Goal: Information Seeking & Learning: Understand process/instructions

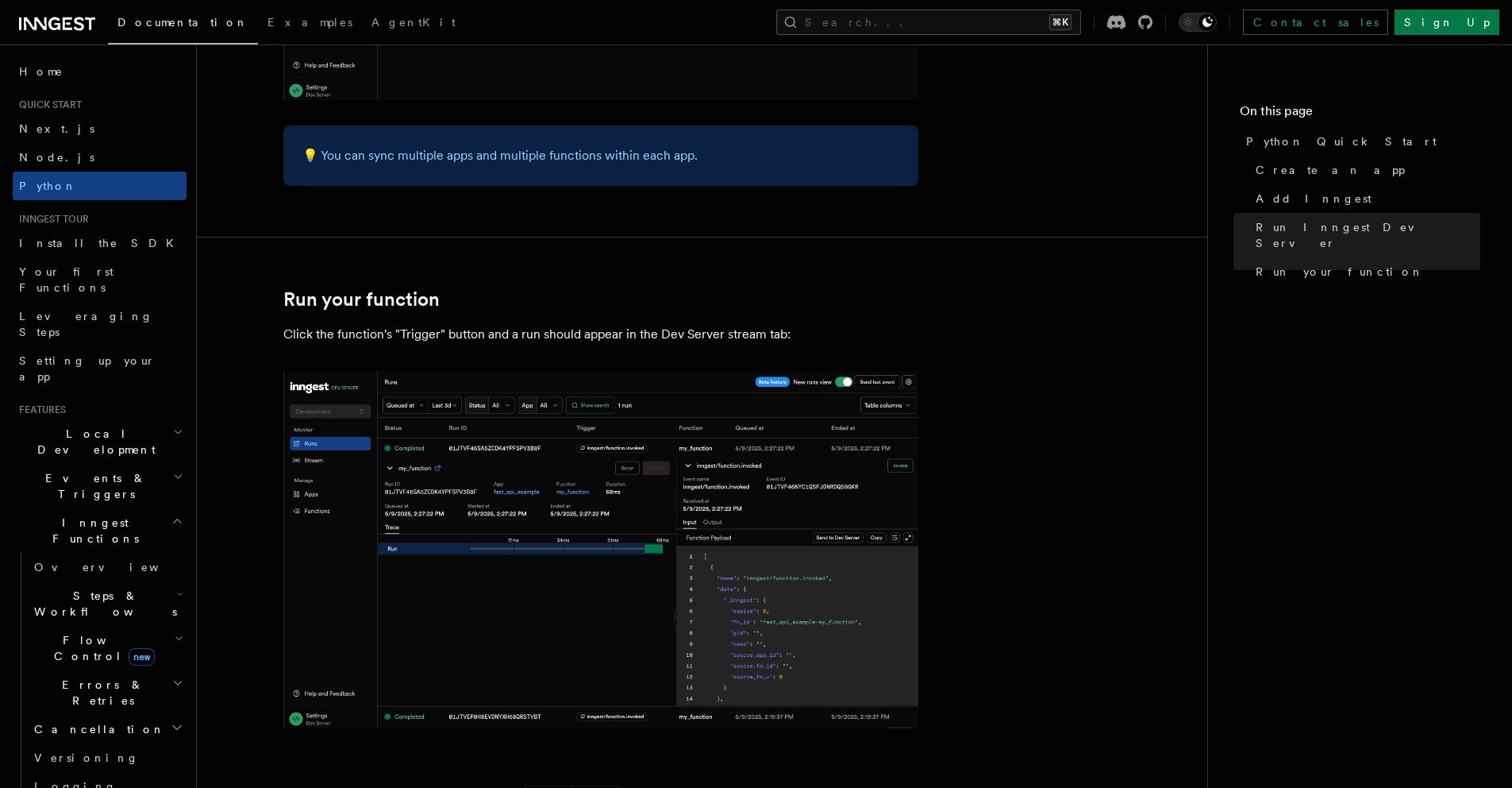
scroll to position [3227, 0]
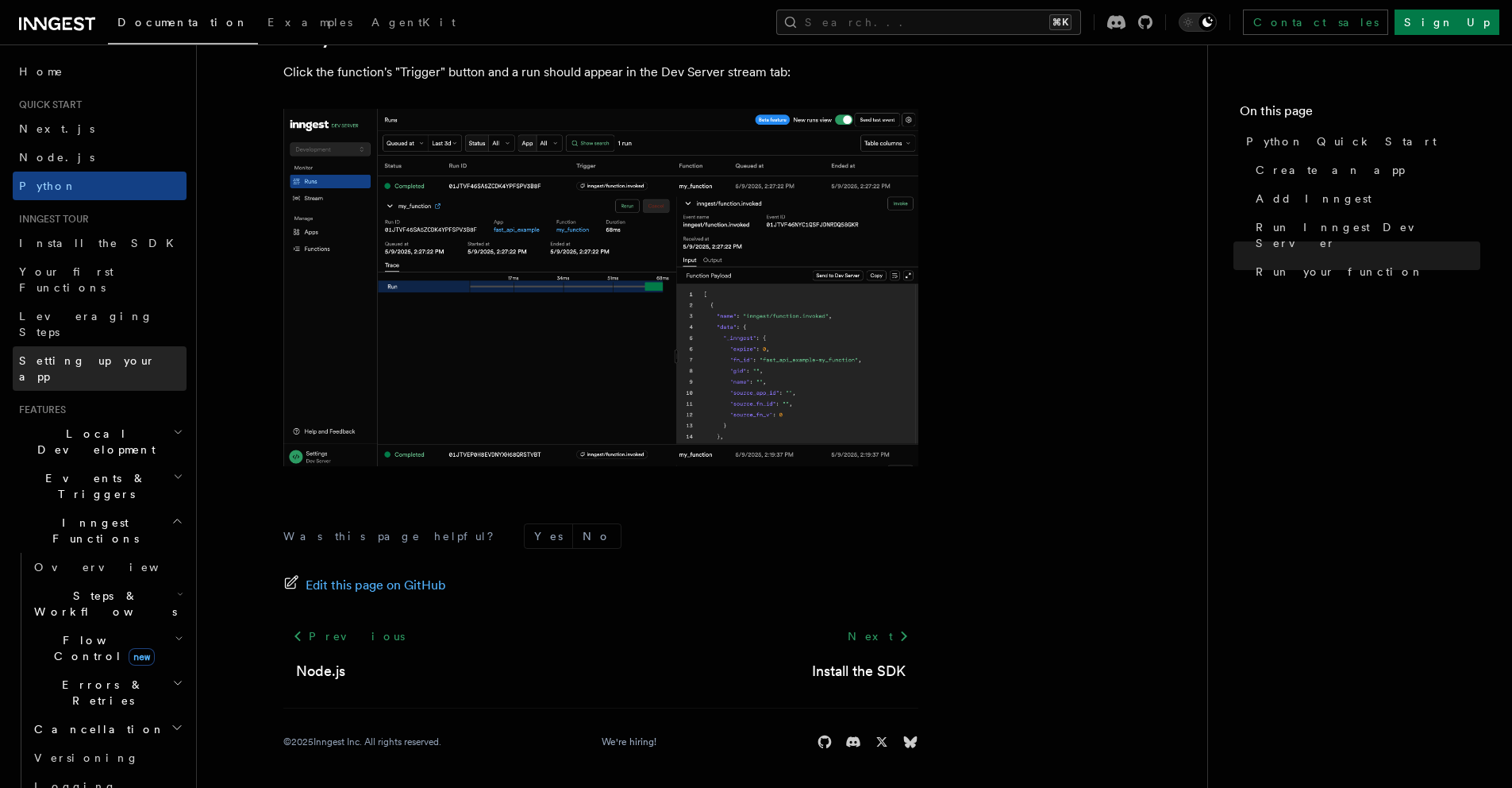
click at [81, 354] on span "Setting up your app" at bounding box center [87, 368] width 136 height 29
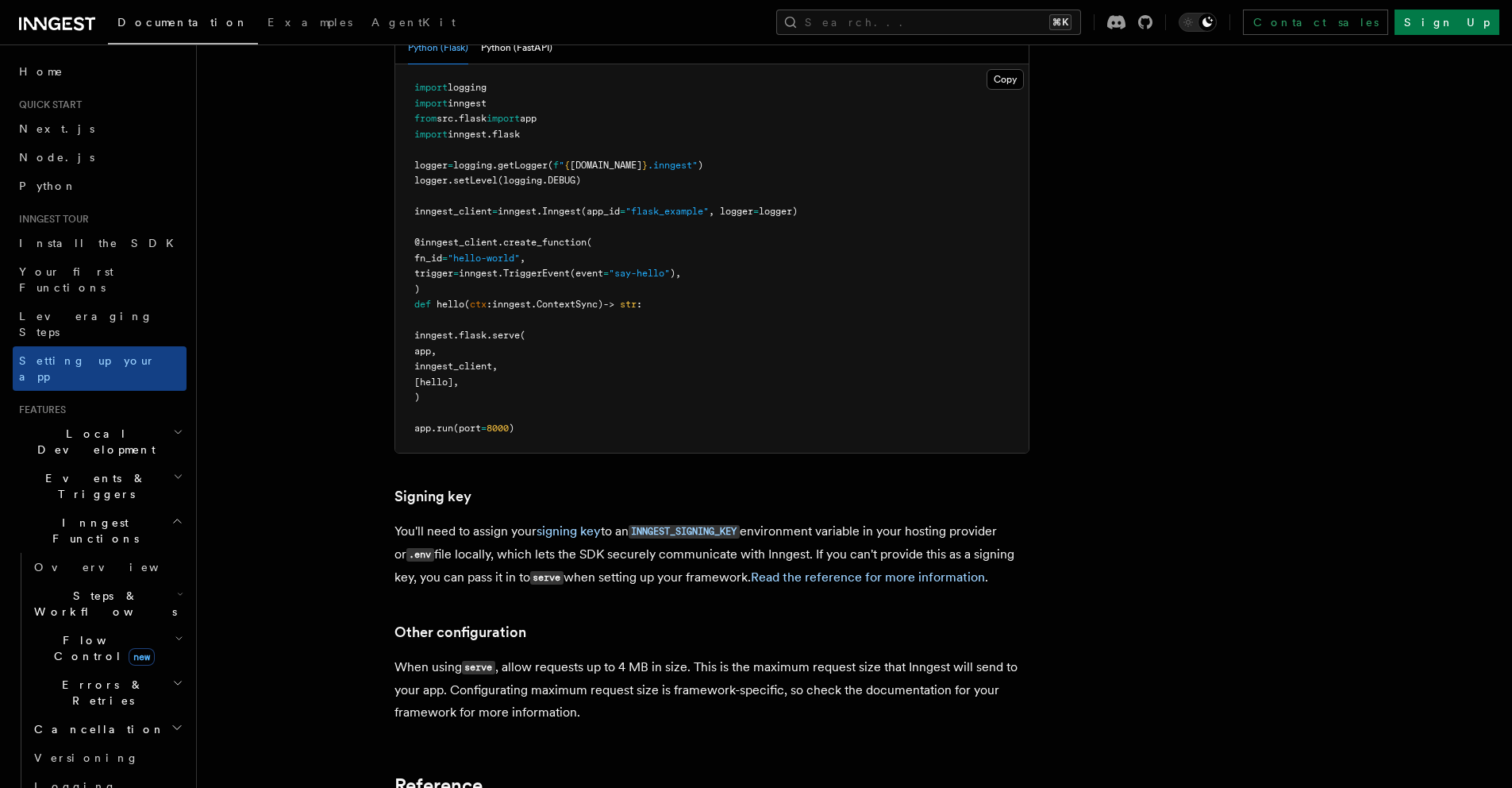
scroll to position [774, 0]
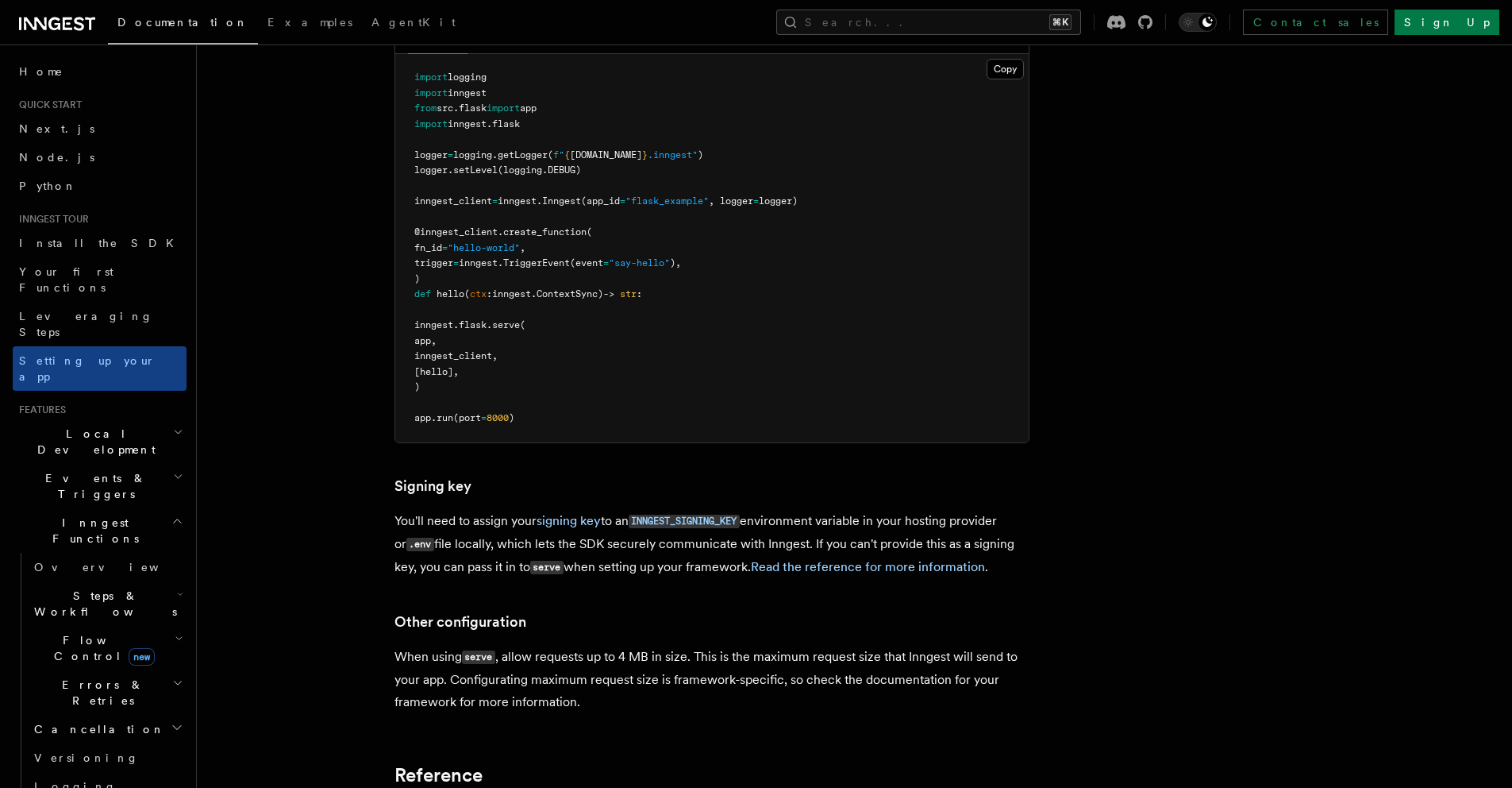
click at [708, 510] on p "You'll need to assign your signing key to an INNGEST_SIGNING_KEY environment va…" at bounding box center [712, 544] width 635 height 69
copy code "INNGEST_SIGNING_KEY"
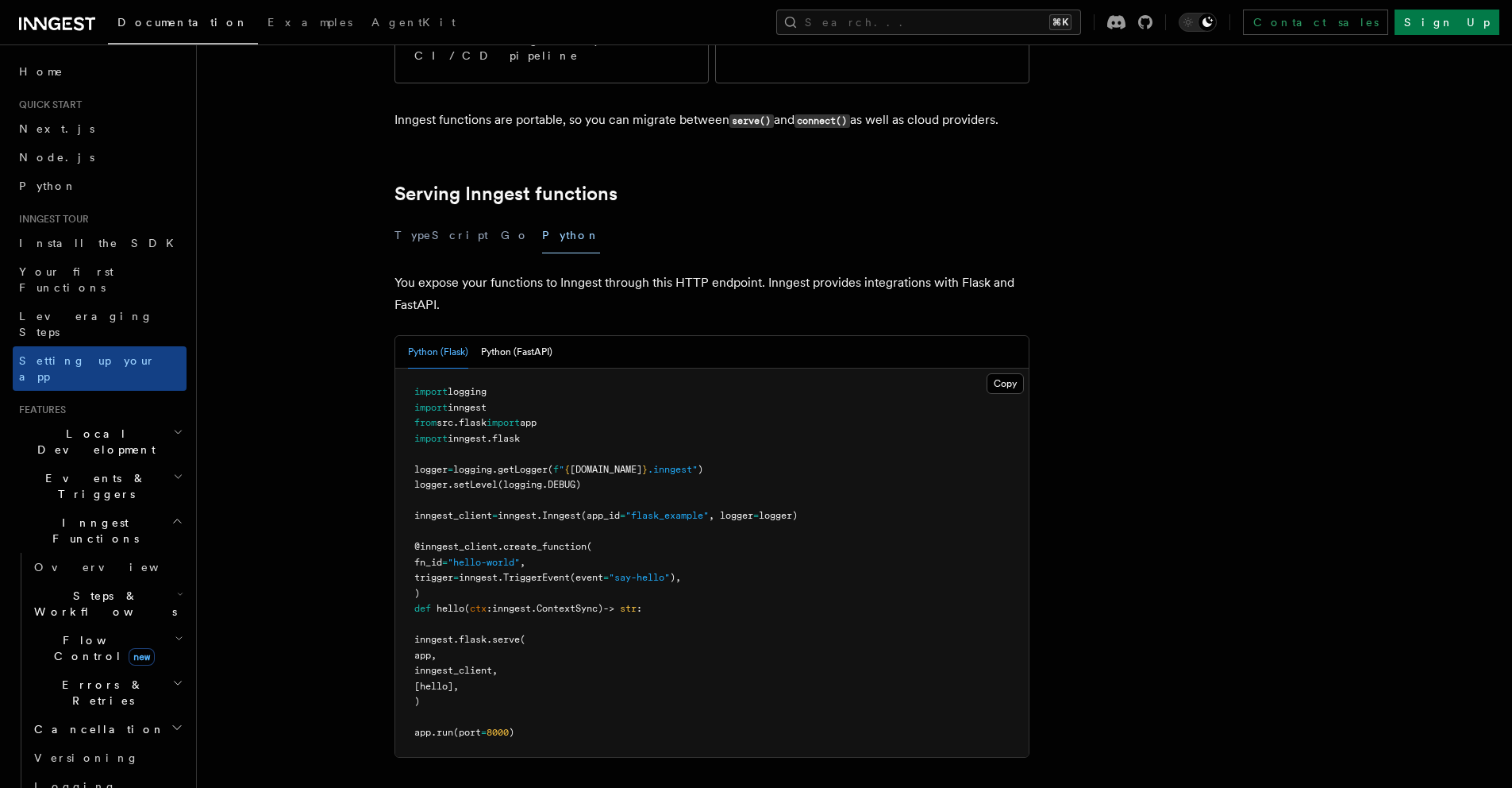
scroll to position [495, 0]
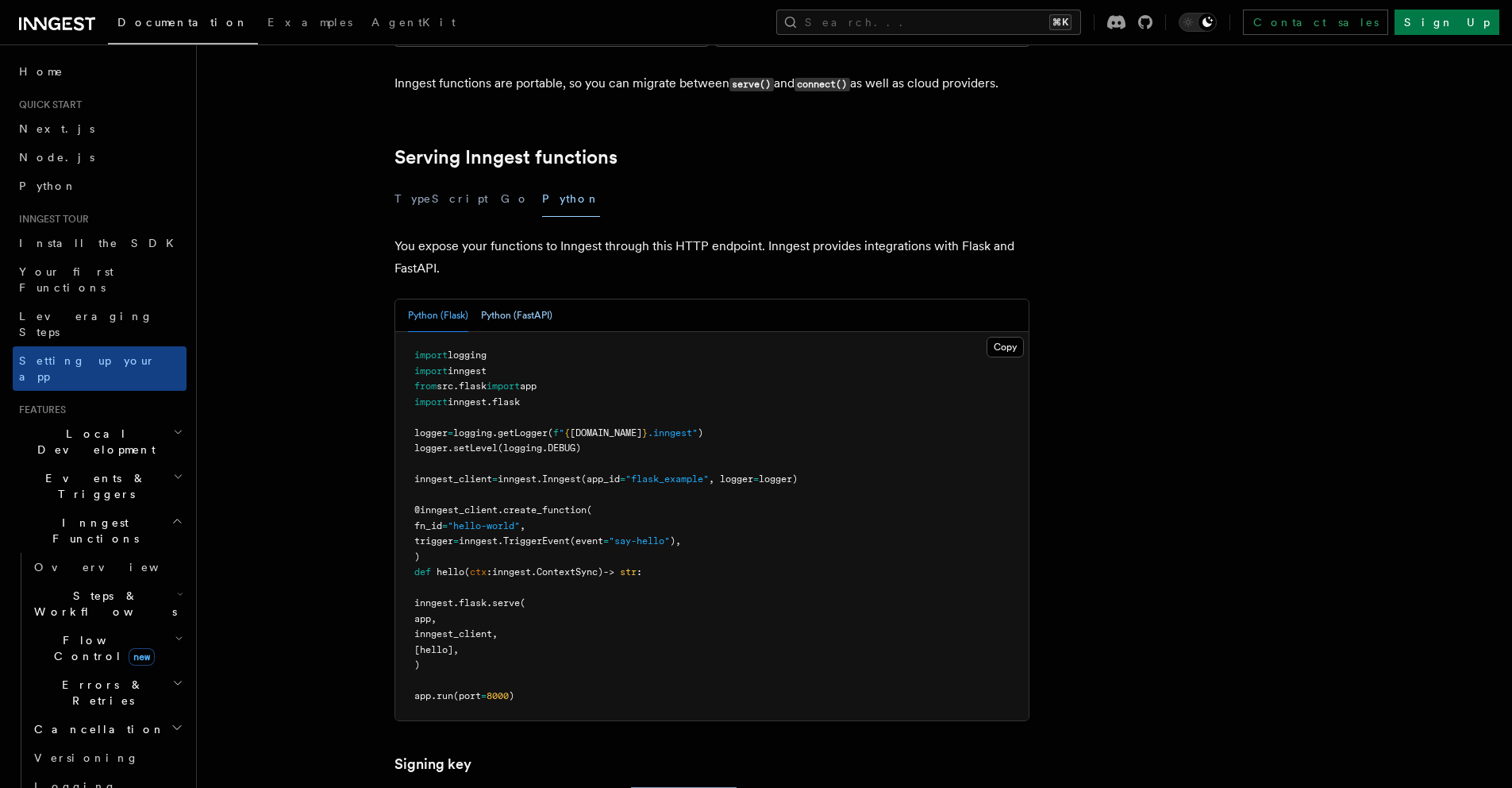
click at [511, 299] on button "Python (FastAPI)" at bounding box center [517, 316] width 72 height 32
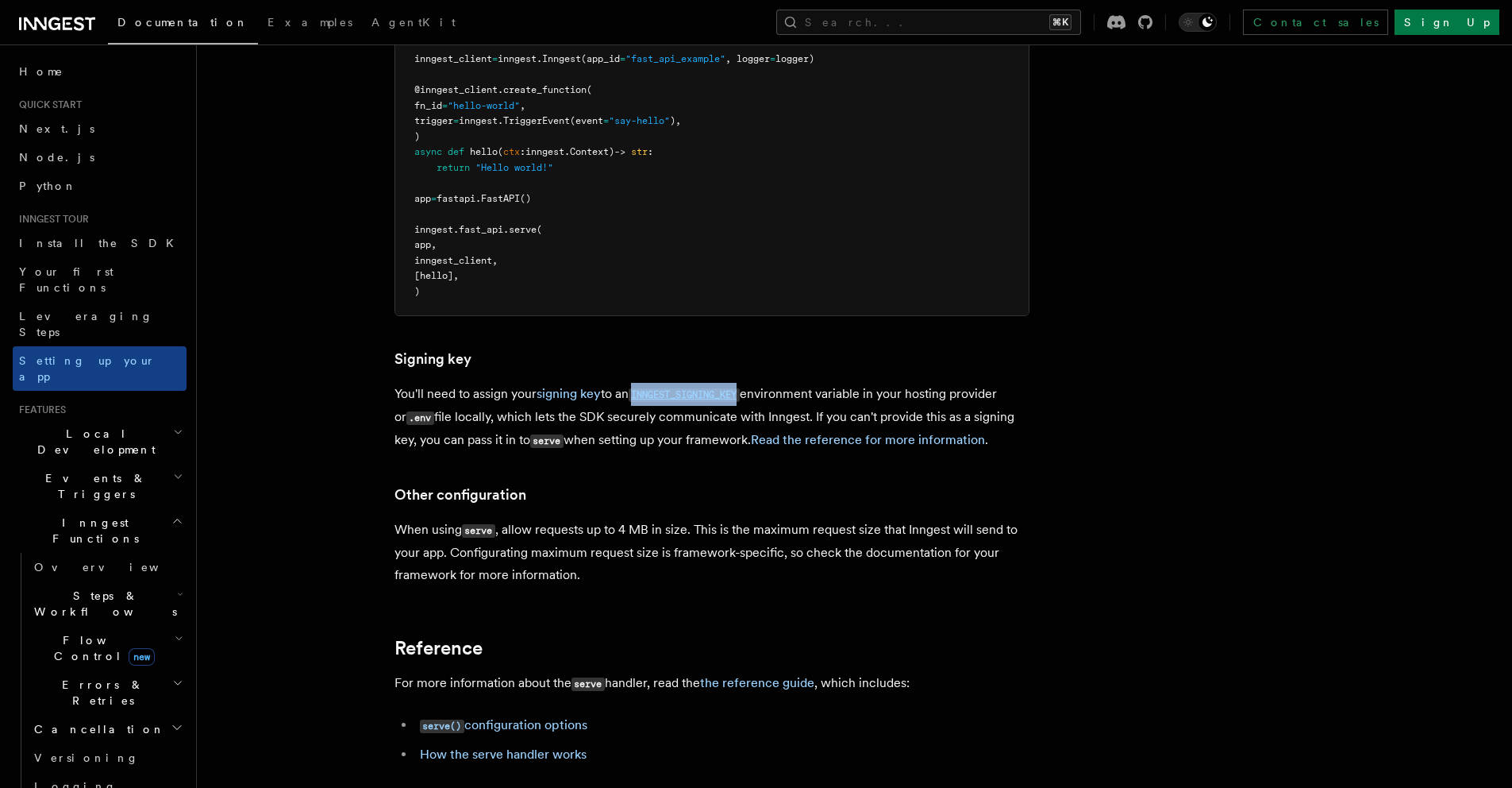
scroll to position [1001, 0]
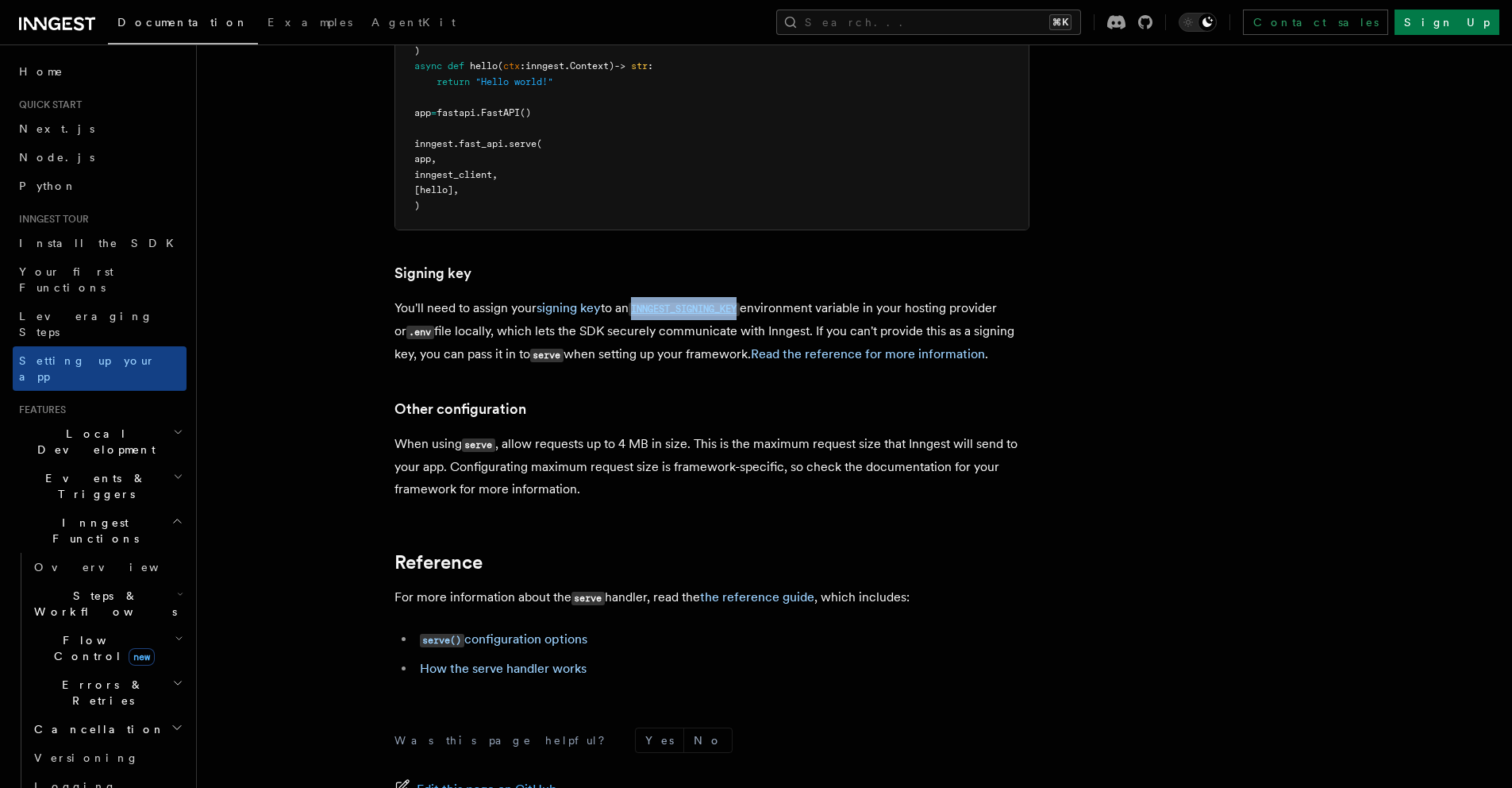
copy code "INNGEST_SIGNING_KEY"
click at [934, 297] on p "You'll need to assign your signing key to an INNGEST_SIGNING_KEY environment va…" at bounding box center [712, 331] width 635 height 69
drag, startPoint x: 524, startPoint y: 250, endPoint x: 797, endPoint y: 252, distance: 273.0
click at [797, 297] on p "You'll need to assign your signing key to an INNGEST_SIGNING_KEY environment va…" at bounding box center [712, 331] width 635 height 69
copy p "lets the SDK securely communicate with Inngest"
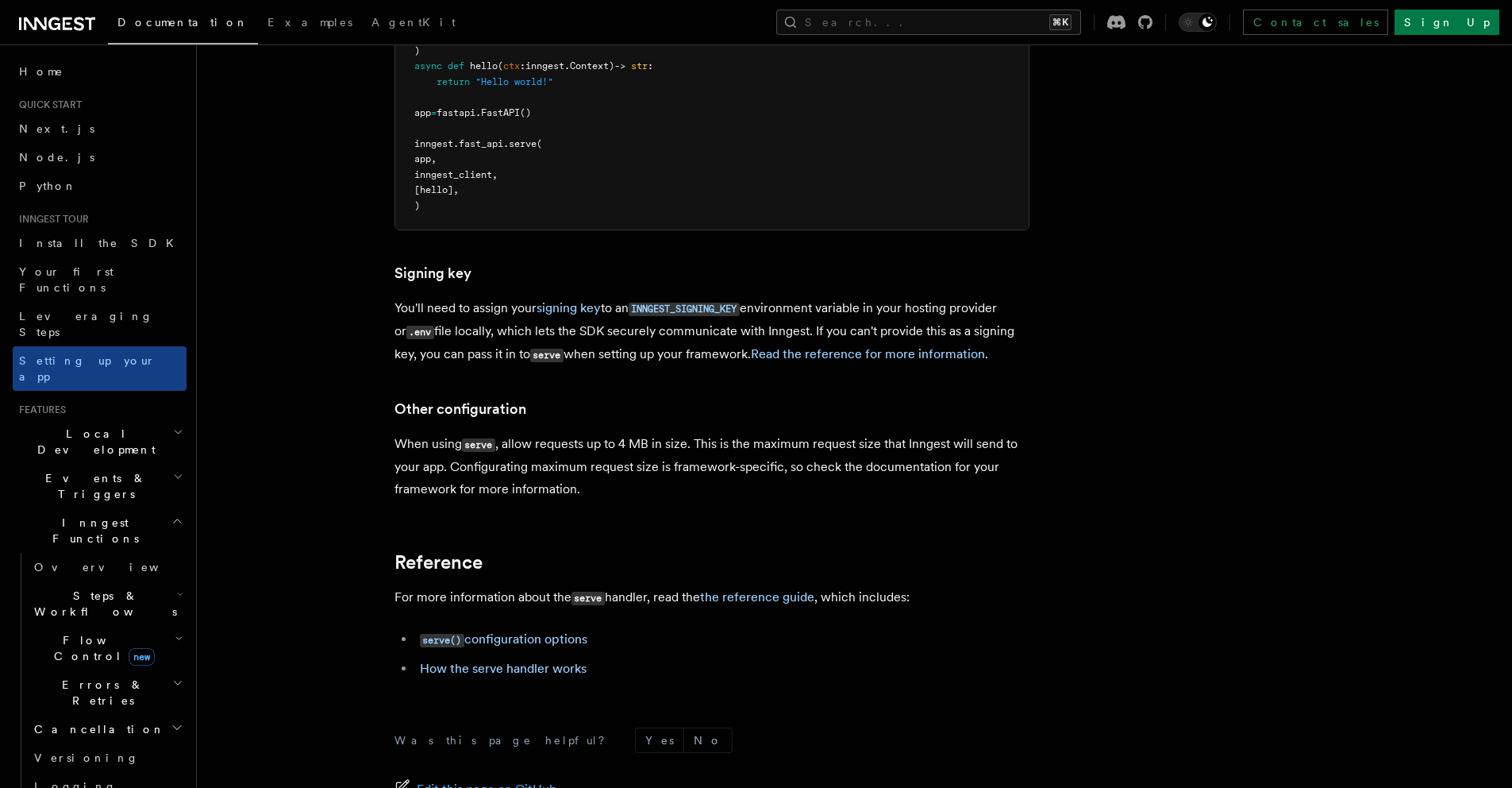
click at [601, 420] on article "Inngest tour Setting up your Inngest app With Inngest, you define functions or …" at bounding box center [813, 27] width 1181 height 1917
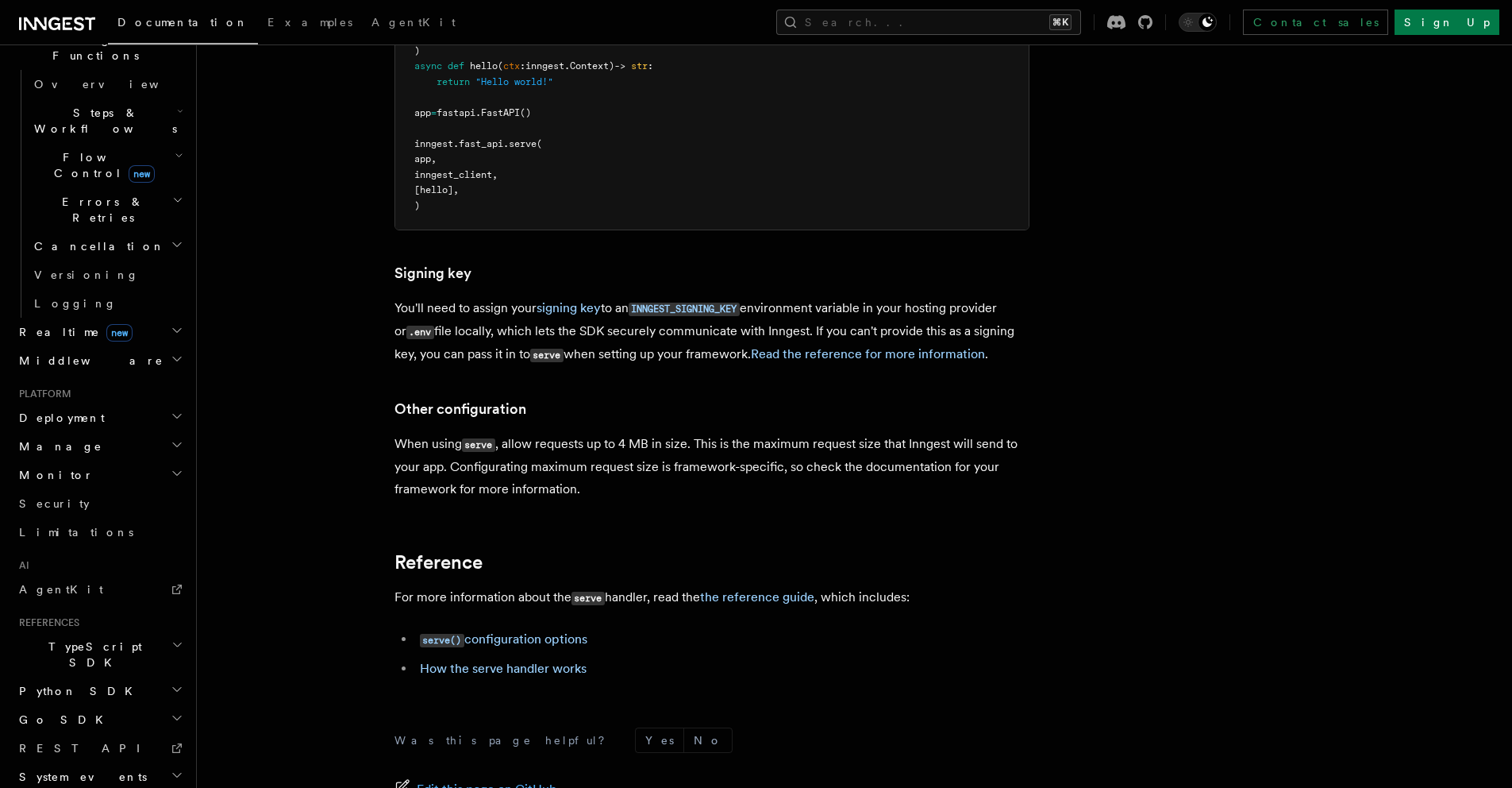
scroll to position [0, 0]
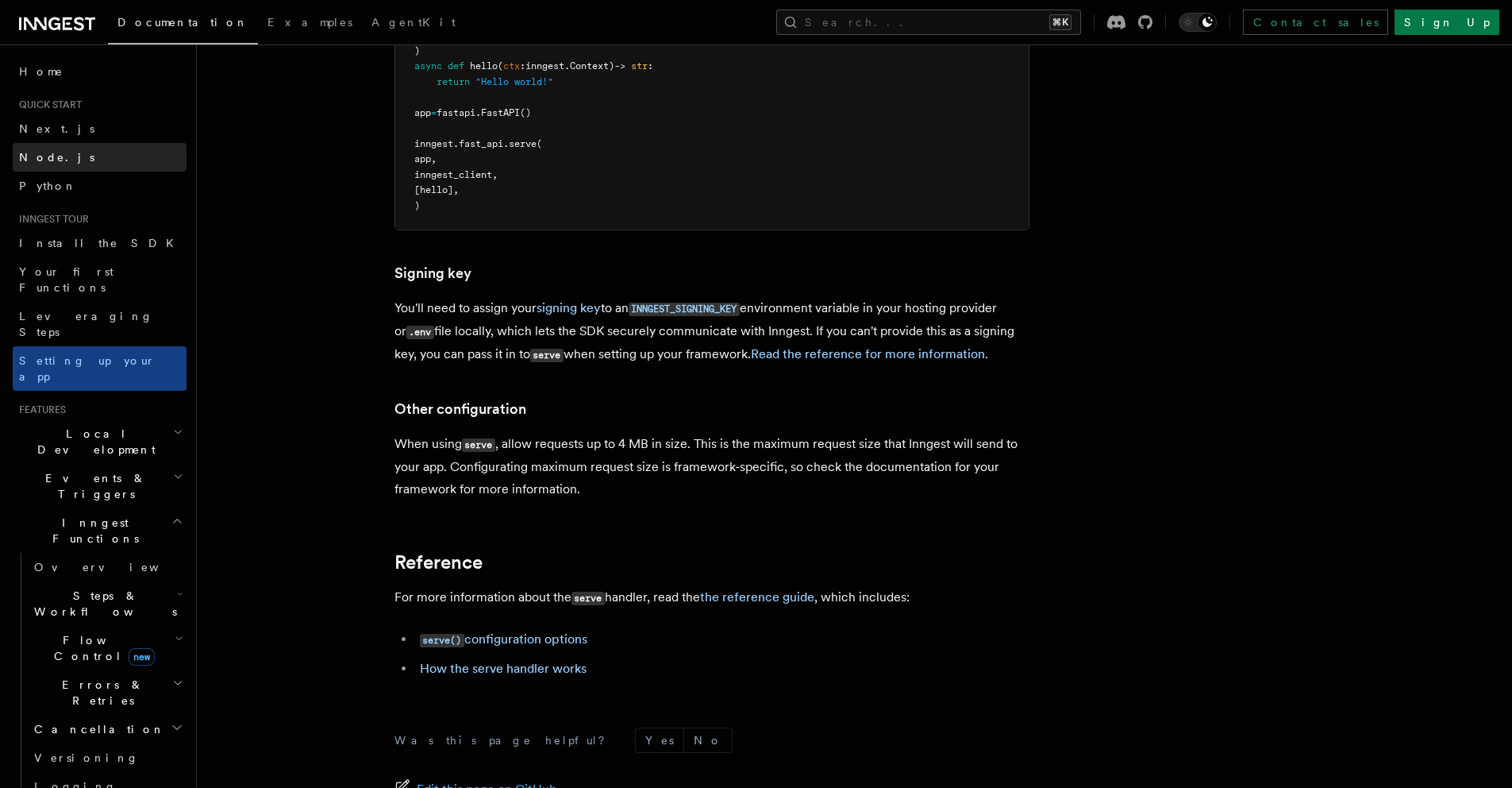
click at [83, 158] on link "Node.js" at bounding box center [100, 158] width 174 height 29
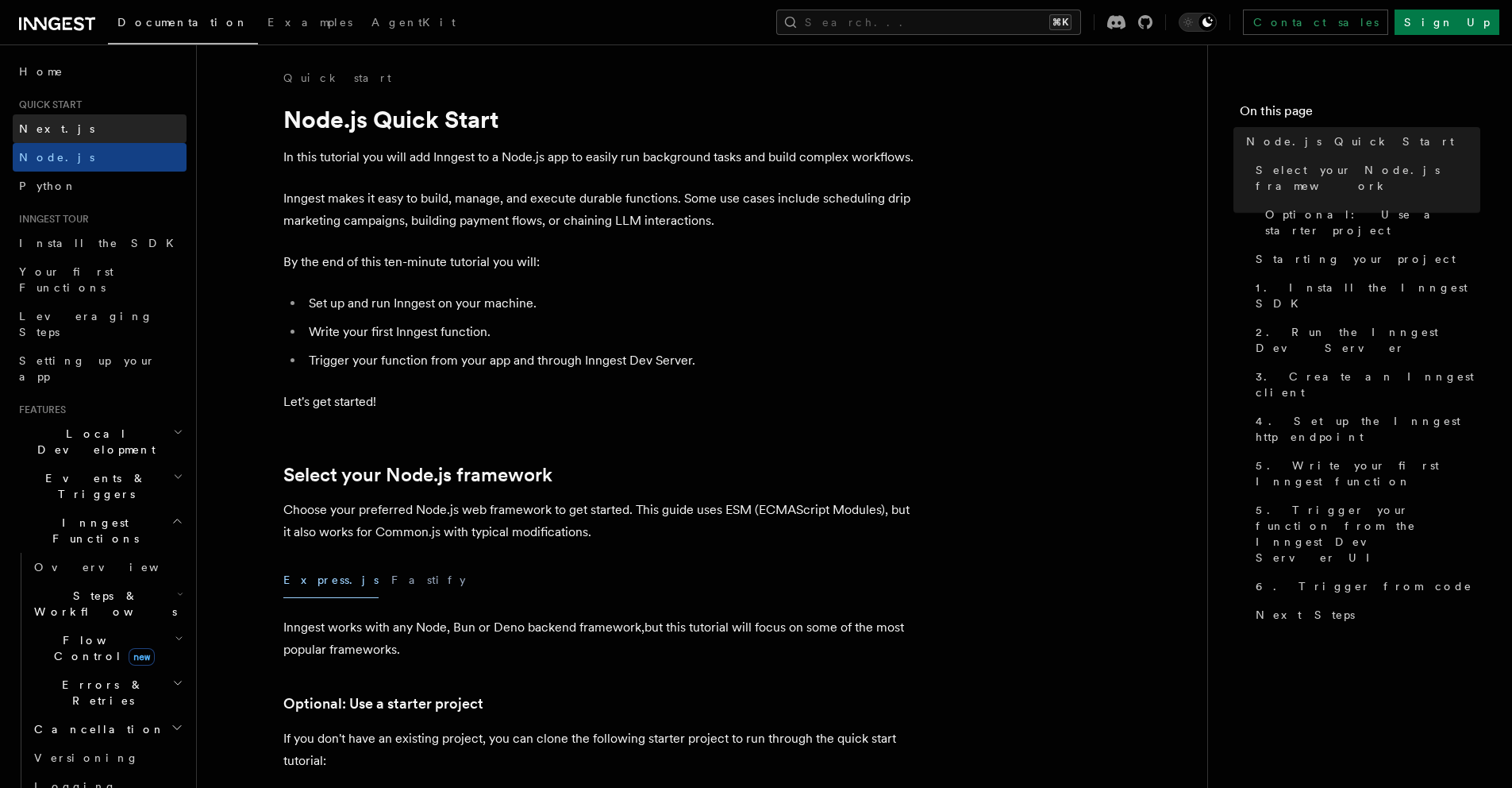
click at [72, 130] on link "Next.js" at bounding box center [100, 129] width 174 height 29
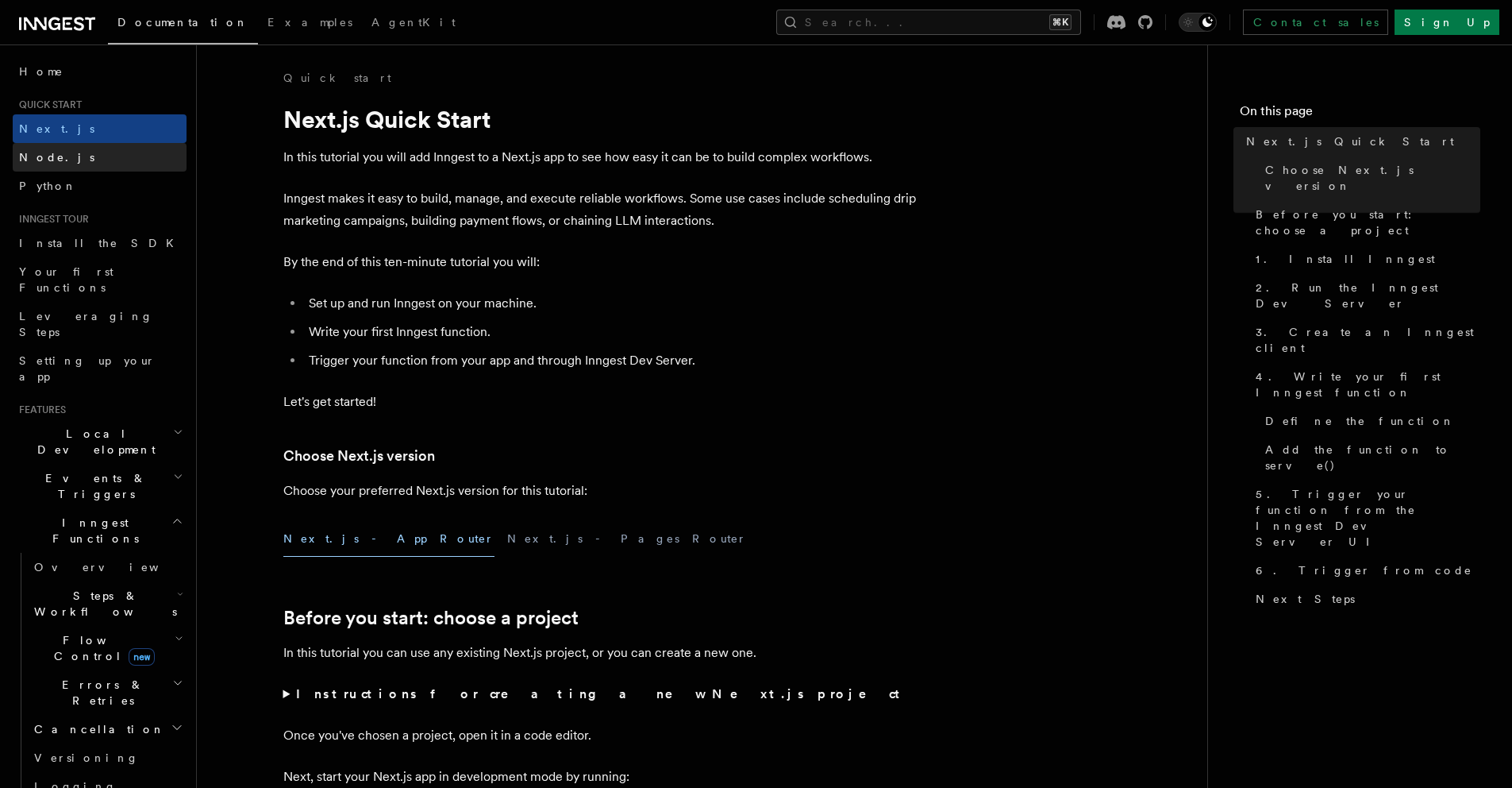
click at [75, 158] on link "Node.js" at bounding box center [100, 158] width 174 height 29
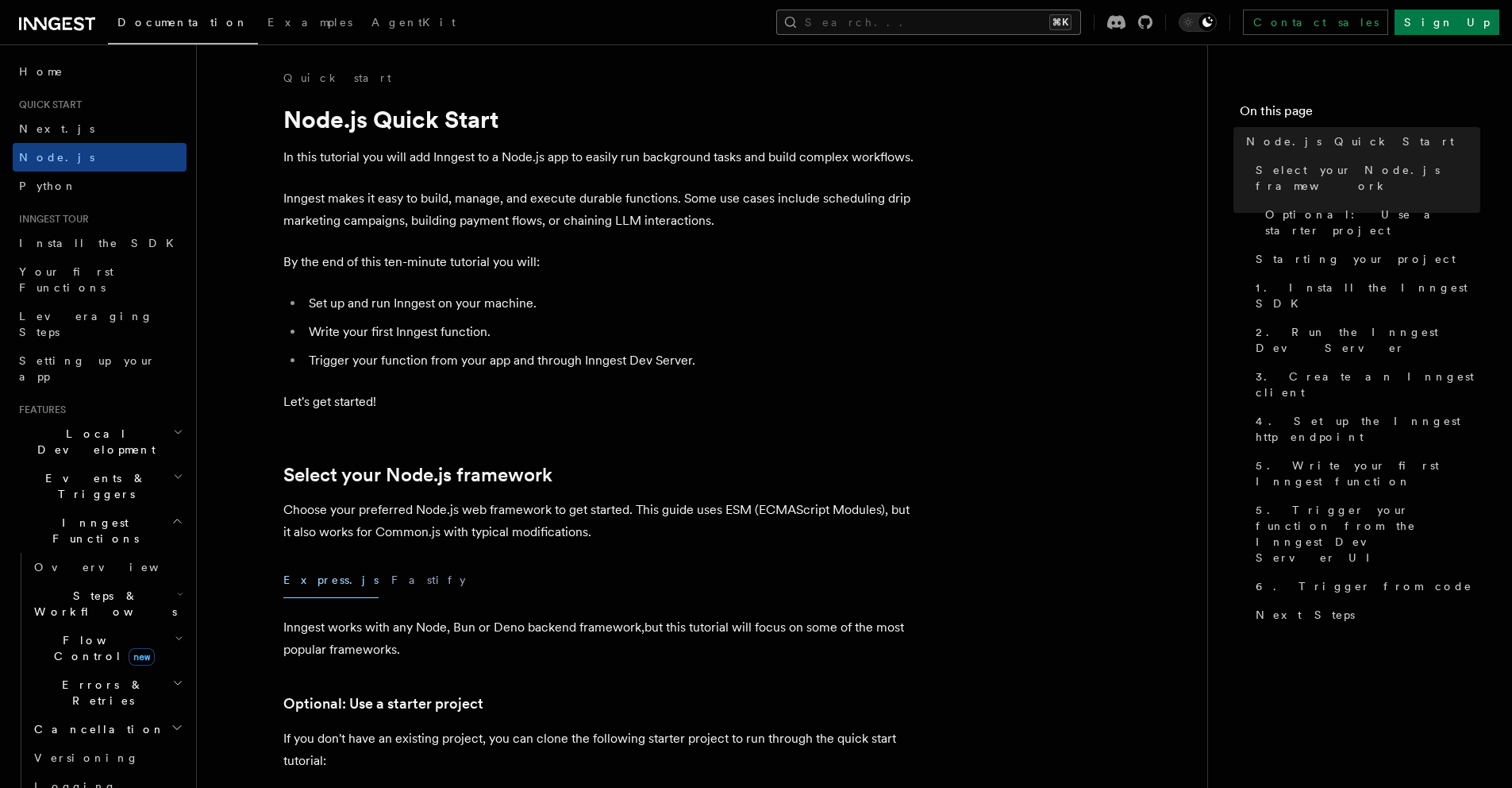
click at [967, 32] on button "Search... ⌘K" at bounding box center [929, 22] width 305 height 26
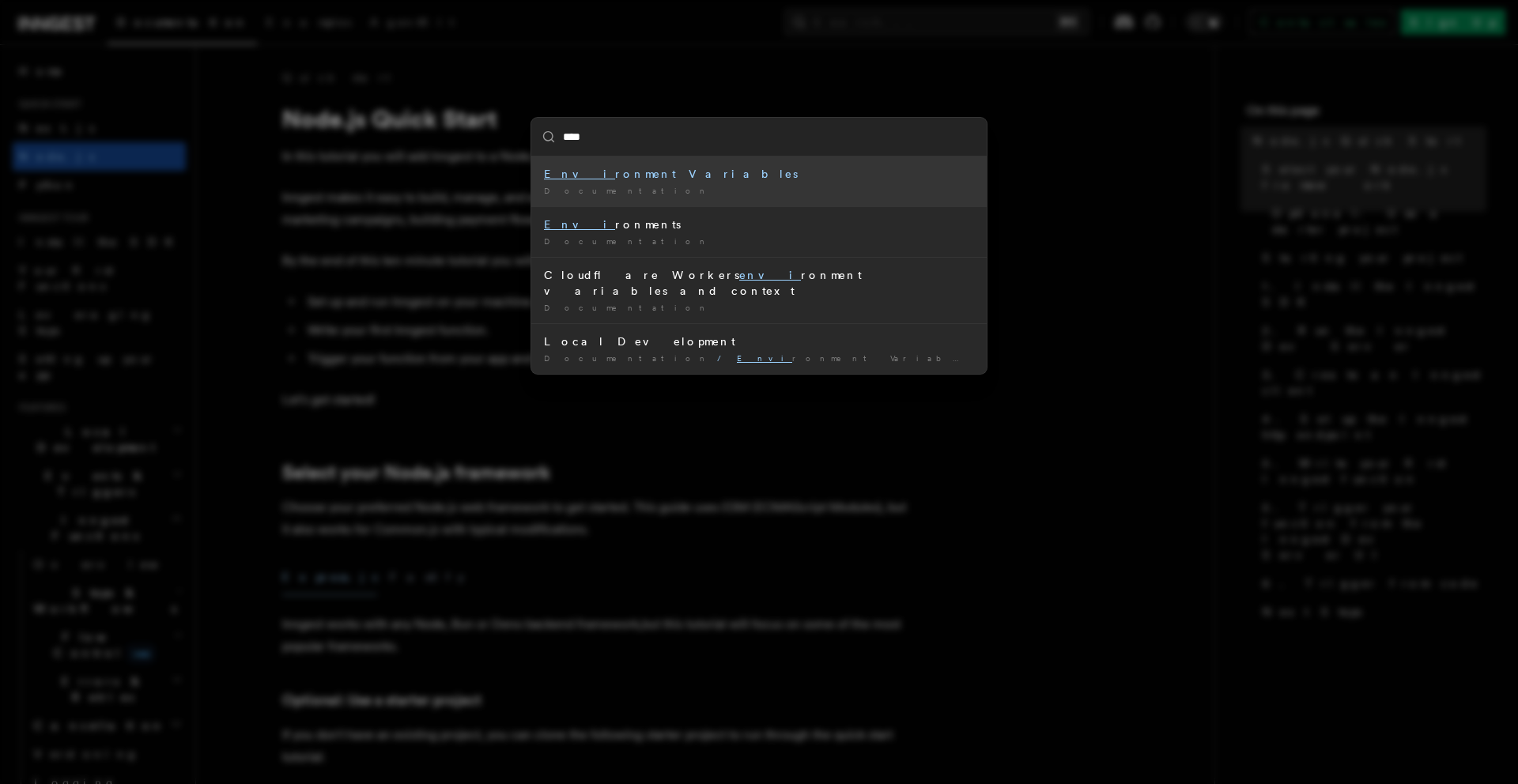
type input "*****"
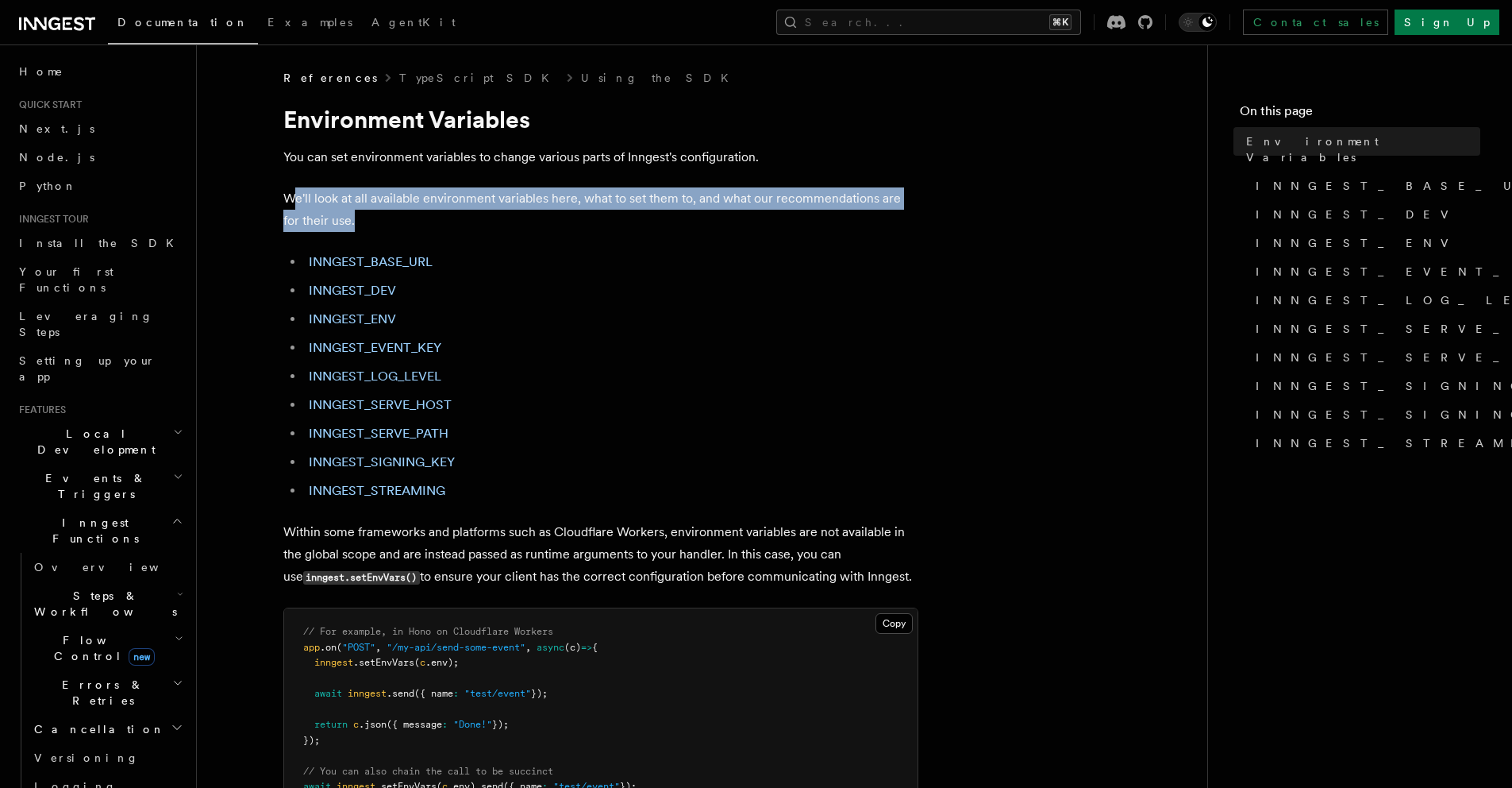
drag, startPoint x: 291, startPoint y: 196, endPoint x: 873, endPoint y: 211, distance: 582.2
click at [873, 211] on p "We'll look at all available environment variables here, what to set them to, an…" at bounding box center [600, 210] width 635 height 44
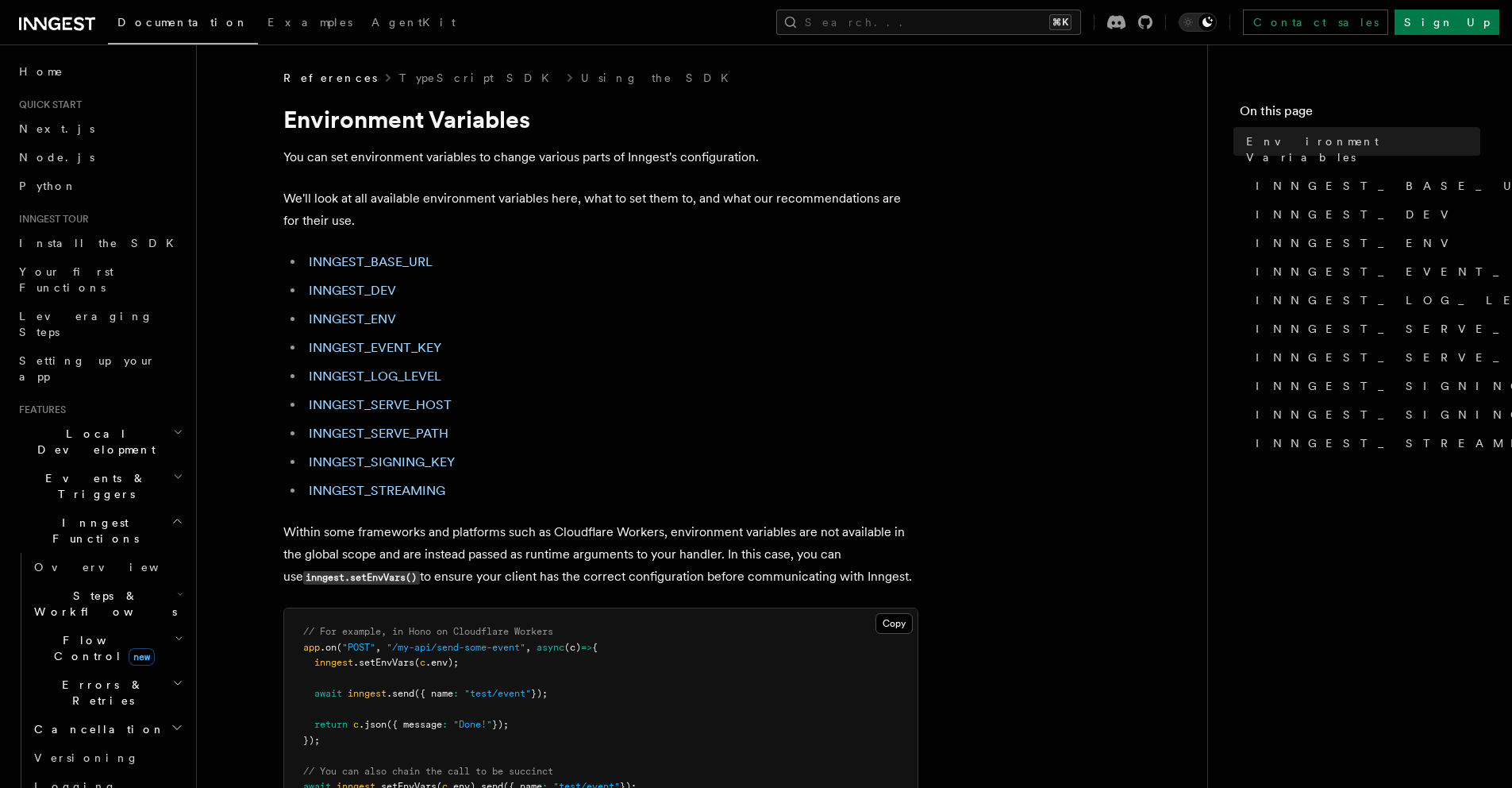
click at [972, 13] on button "Search... ⌘K" at bounding box center [929, 22] width 305 height 26
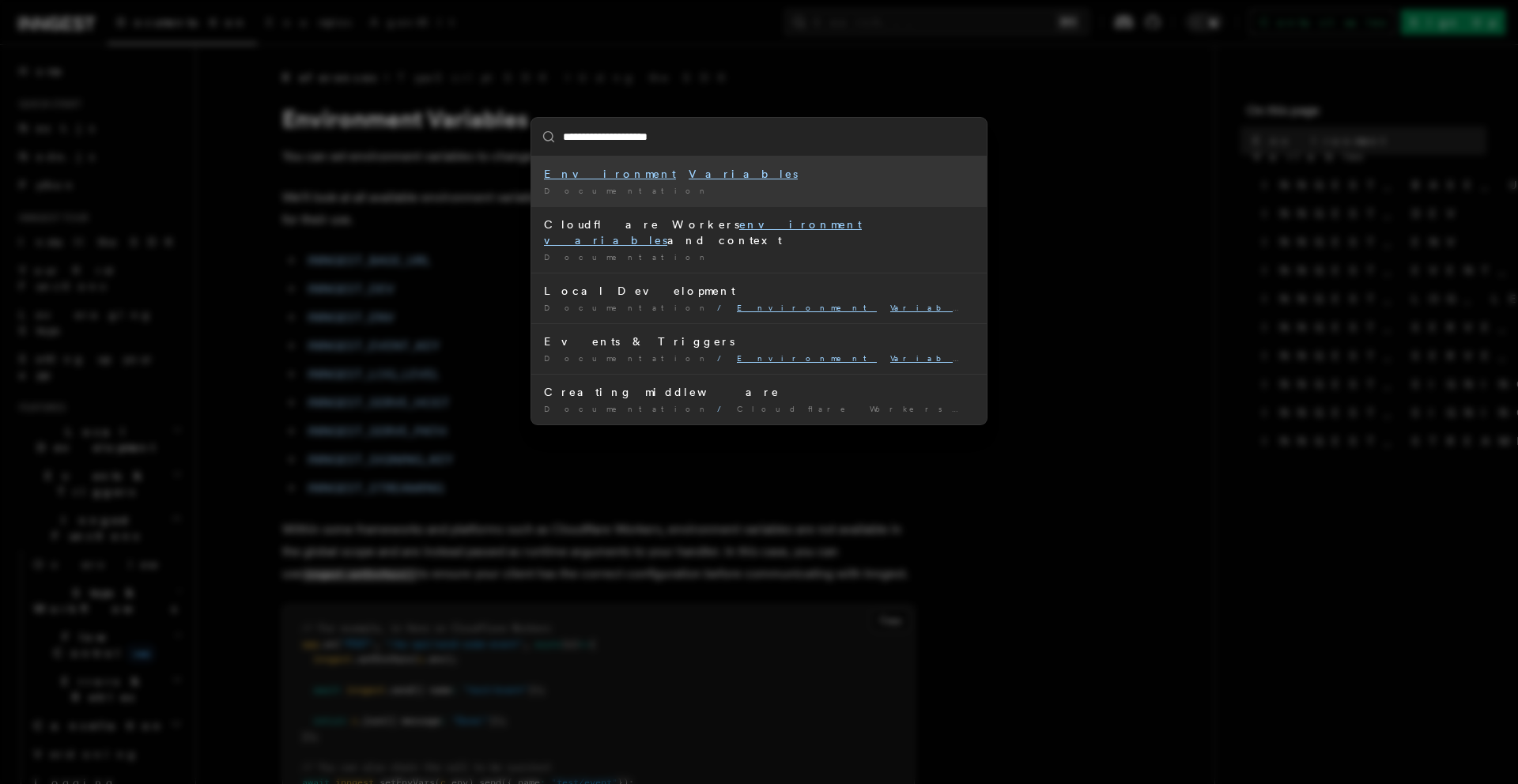
type input "**********"
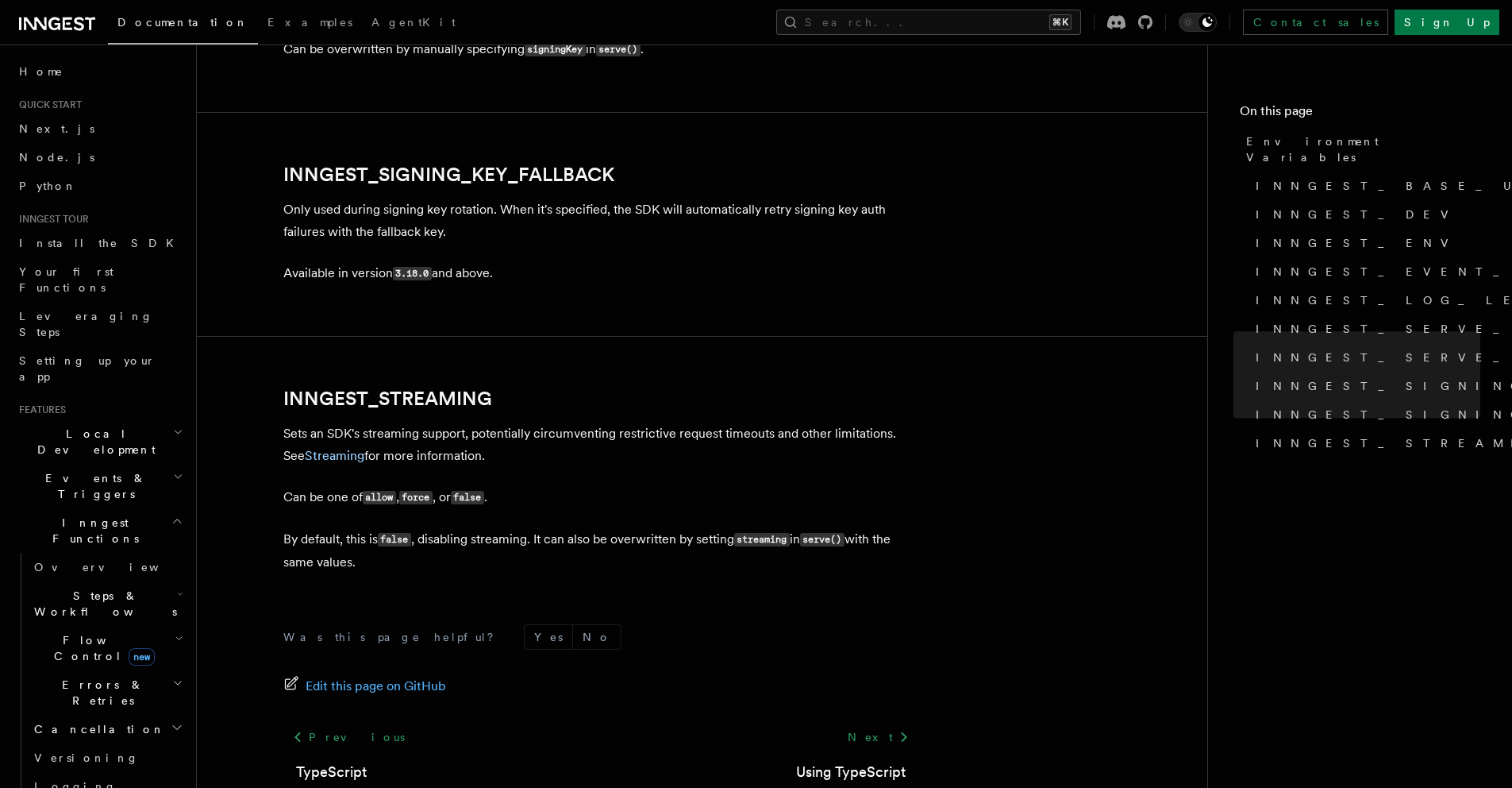
scroll to position [2957, 0]
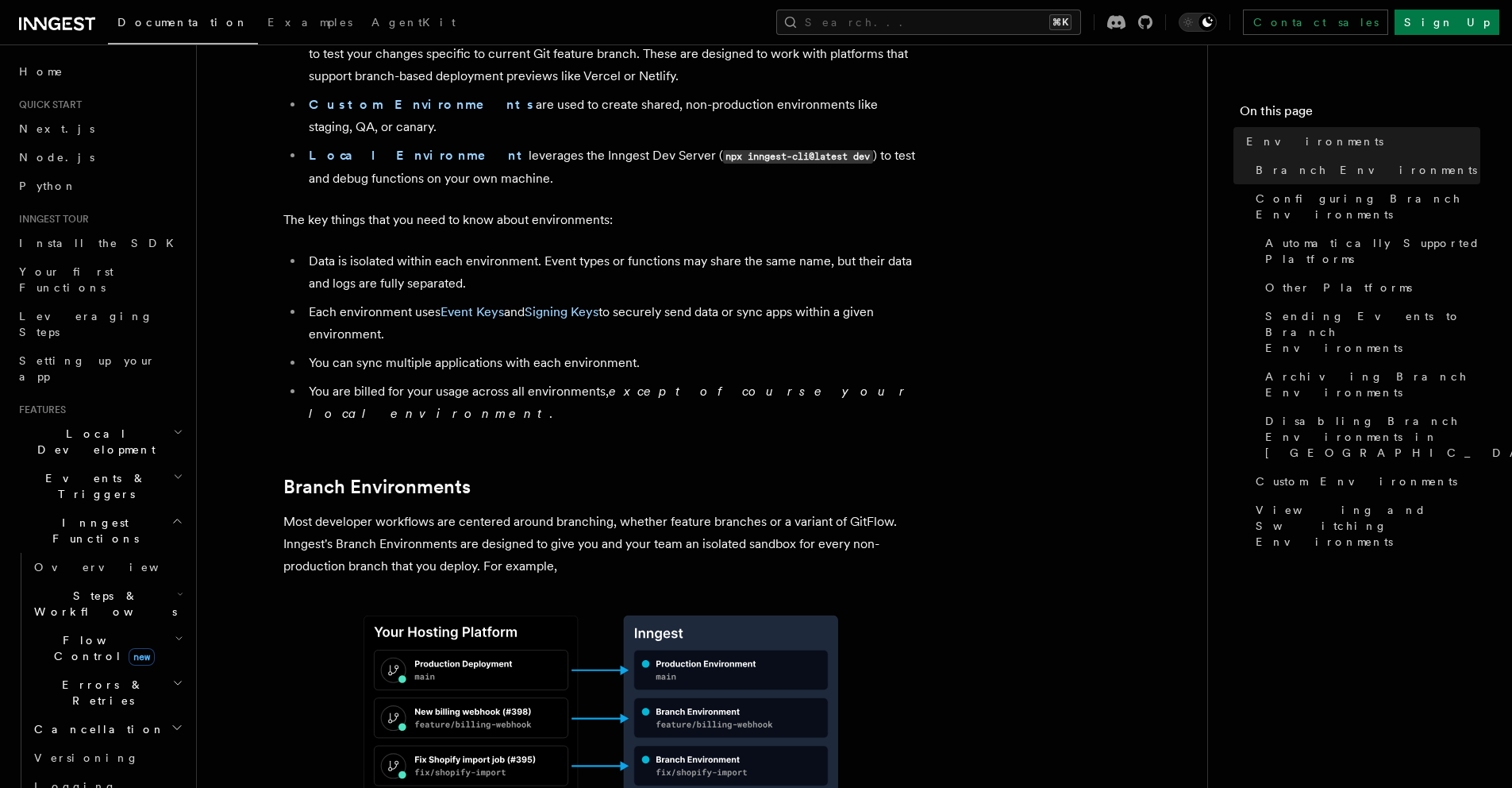
scroll to position [514, 0]
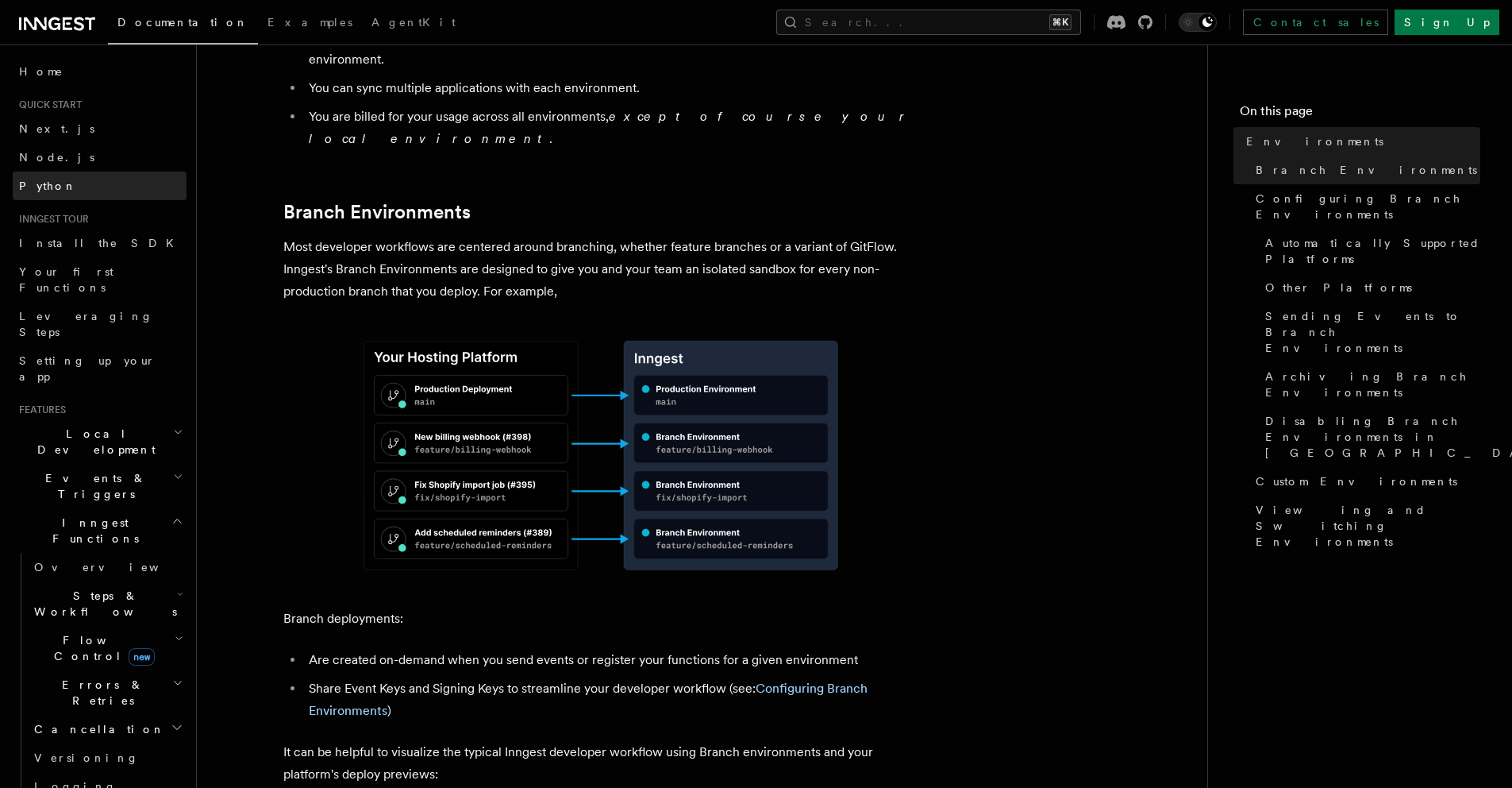
click at [89, 184] on link "Python" at bounding box center [100, 186] width 174 height 29
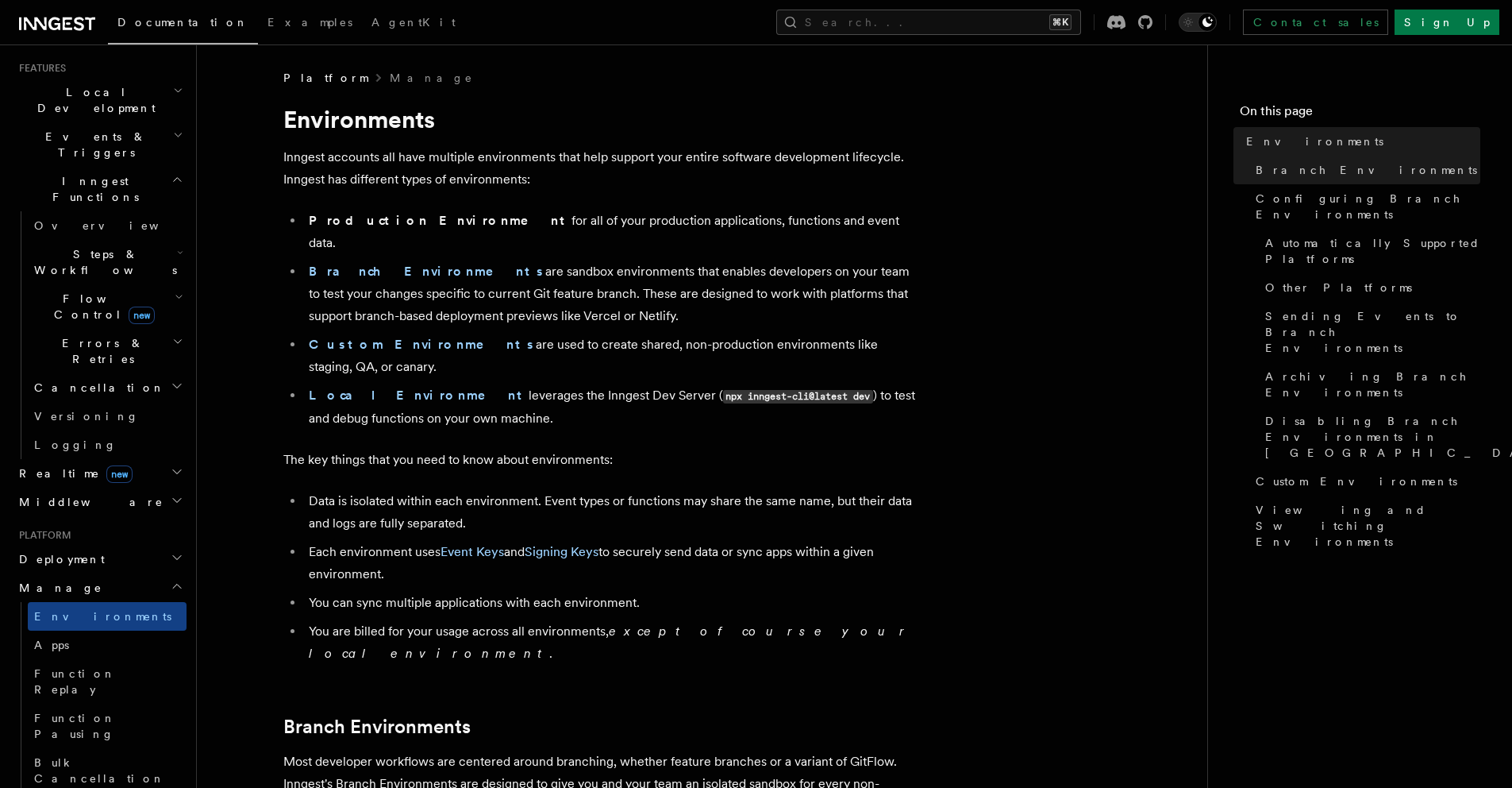
scroll to position [626, 0]
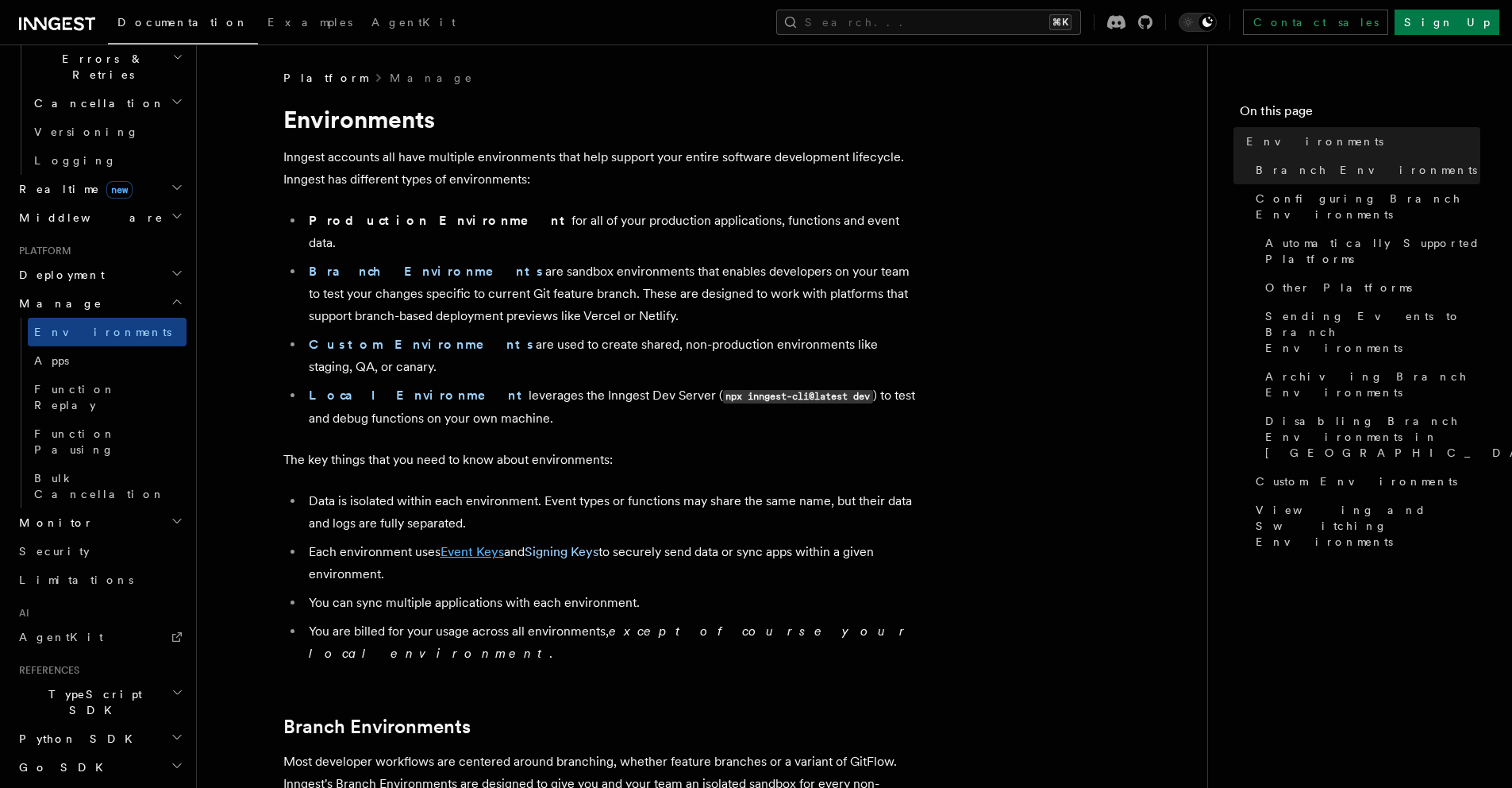
click at [466, 544] on link "Event Keys" at bounding box center [472, 552] width 63 height 15
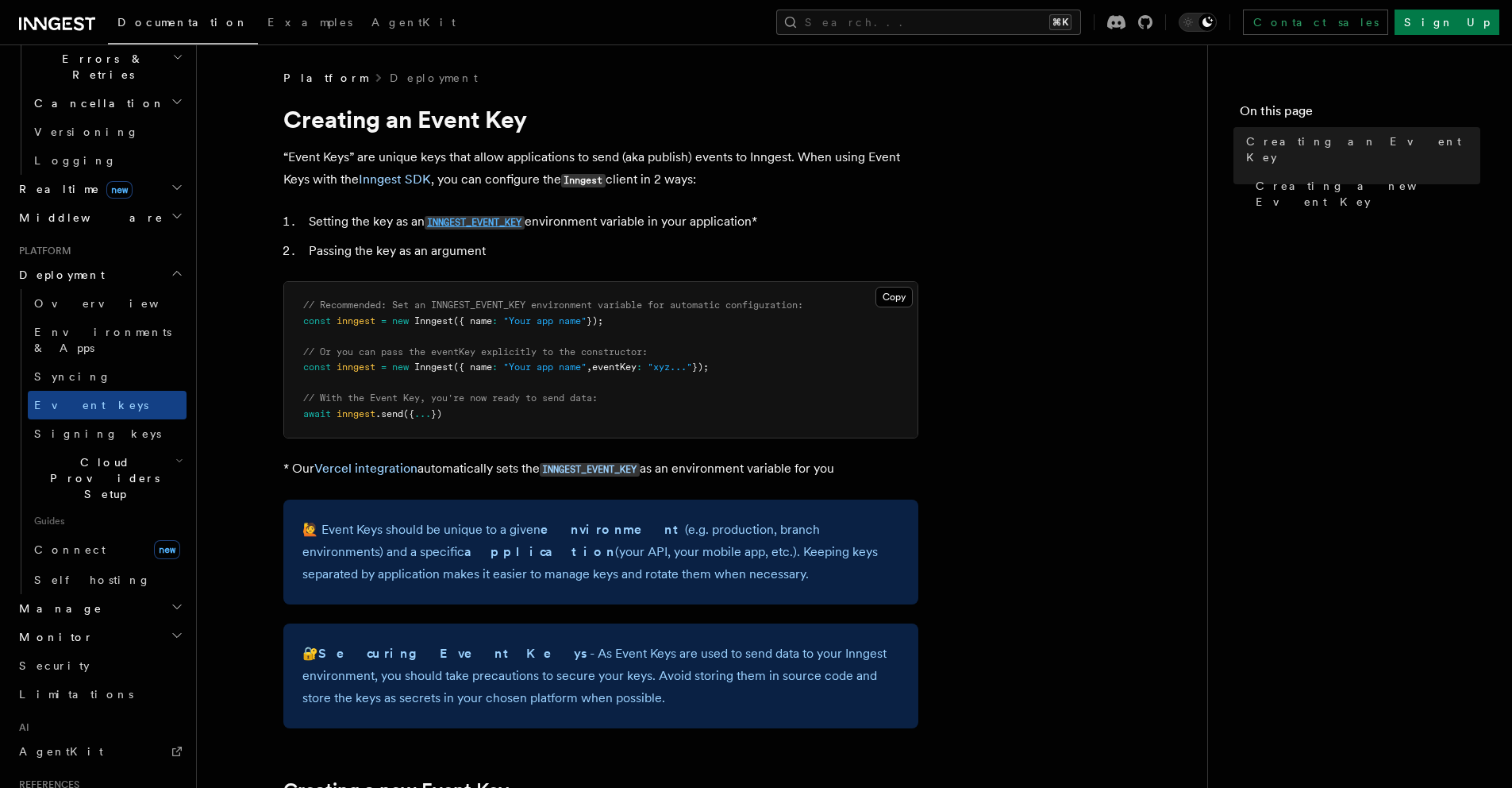
click at [482, 217] on code "INNGEST_EVENT_KEY" at bounding box center [474, 223] width 100 height 14
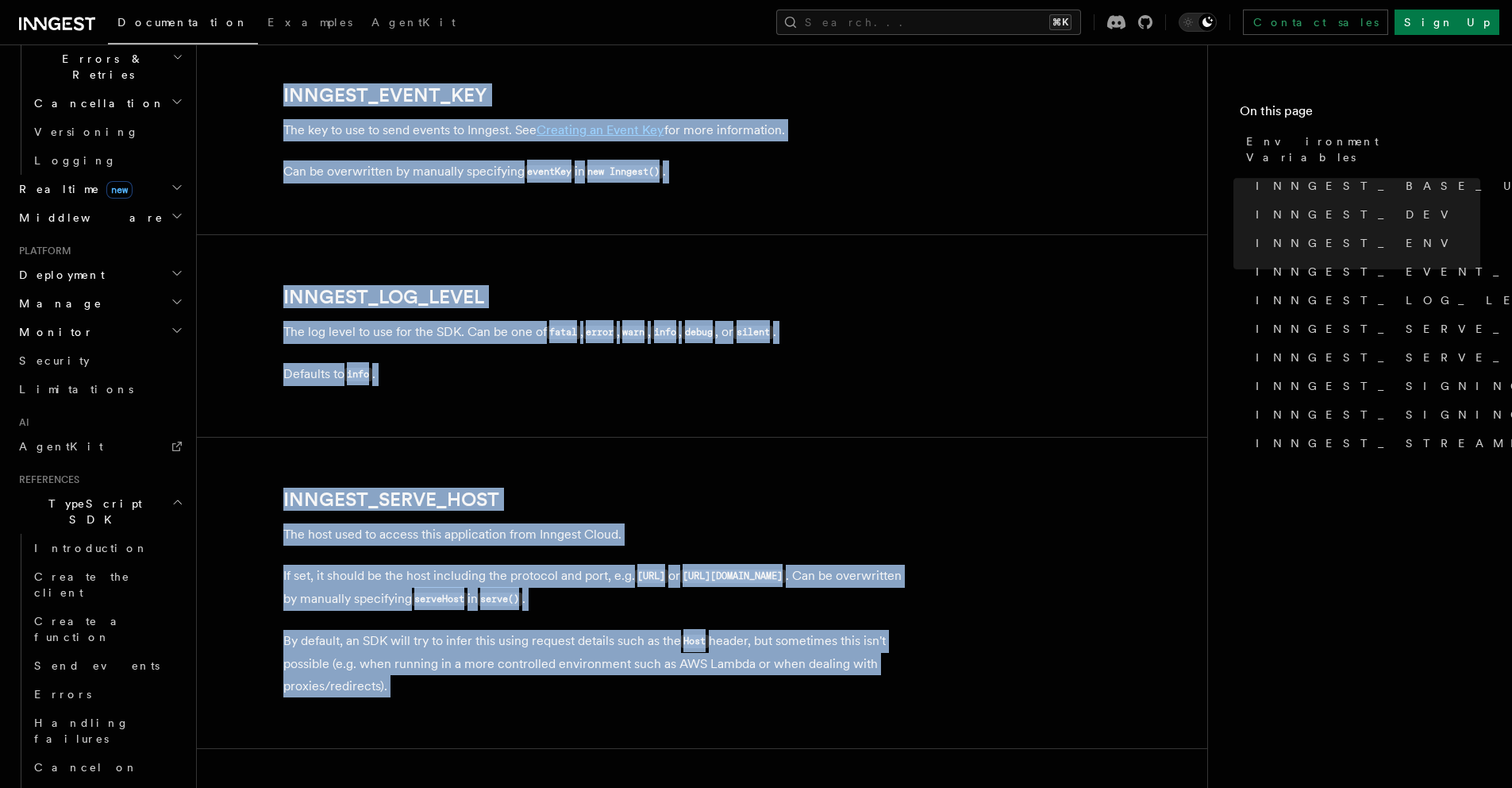
scroll to position [1809, 0]
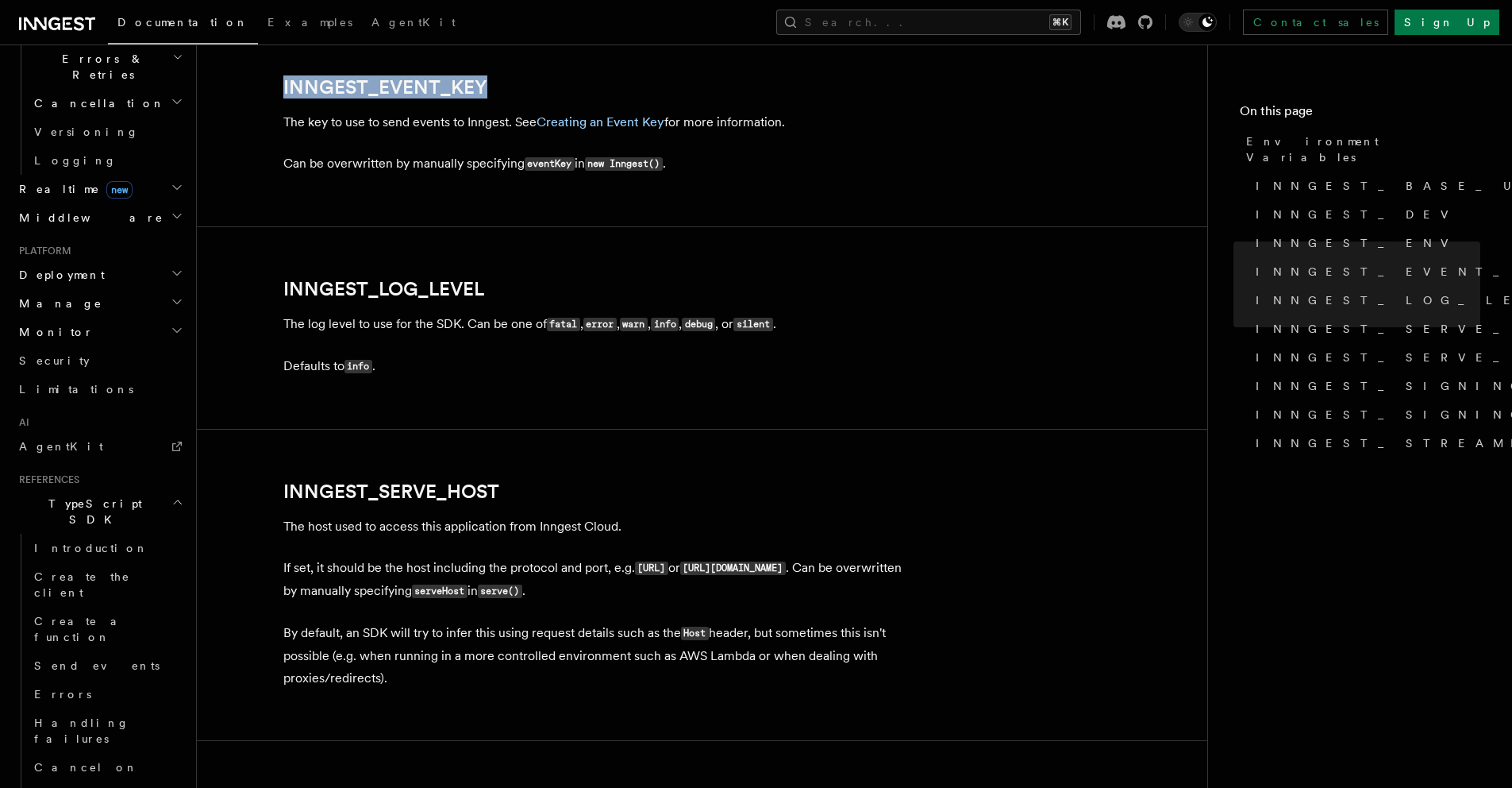
drag, startPoint x: 547, startPoint y: 84, endPoint x: 278, endPoint y: 76, distance: 269.1
click at [278, 76] on article "References TypeScript SDK Using the SDK Environment Variables You can set envir…" at bounding box center [702, 133] width 960 height 3745
copy link "INNGEST_EVENT_KEY"
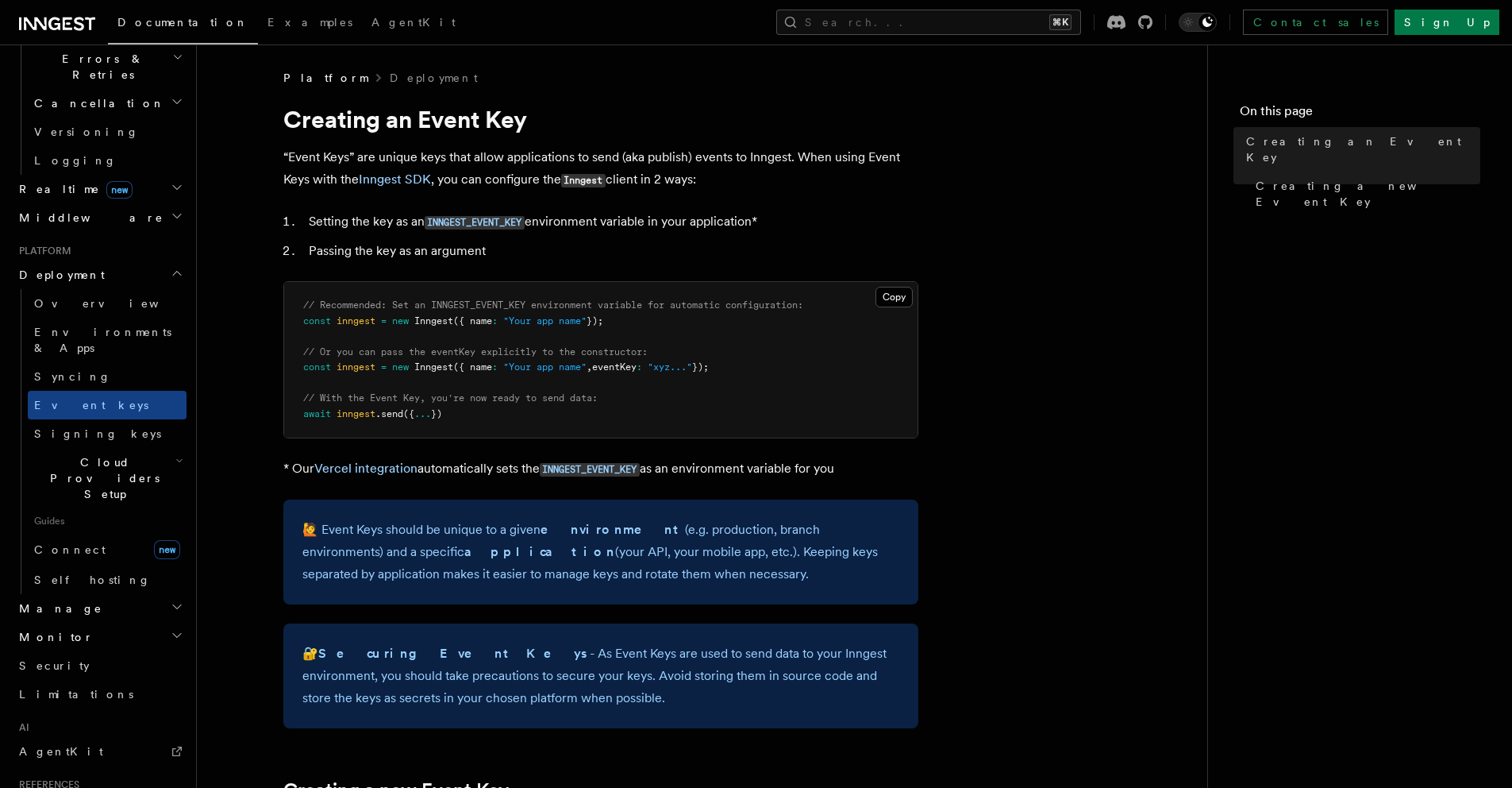
click at [372, 154] on p "“Event Keys” are unique keys that allow applications to send (aka publish) even…" at bounding box center [600, 168] width 635 height 45
drag, startPoint x: 472, startPoint y: 157, endPoint x: 792, endPoint y: 149, distance: 320.1
click at [792, 149] on p "“Event Keys” are unique keys that allow applications to send (aka publish) even…" at bounding box center [600, 168] width 635 height 45
copy p "allow applications to send (aka publish) events to Inngest"
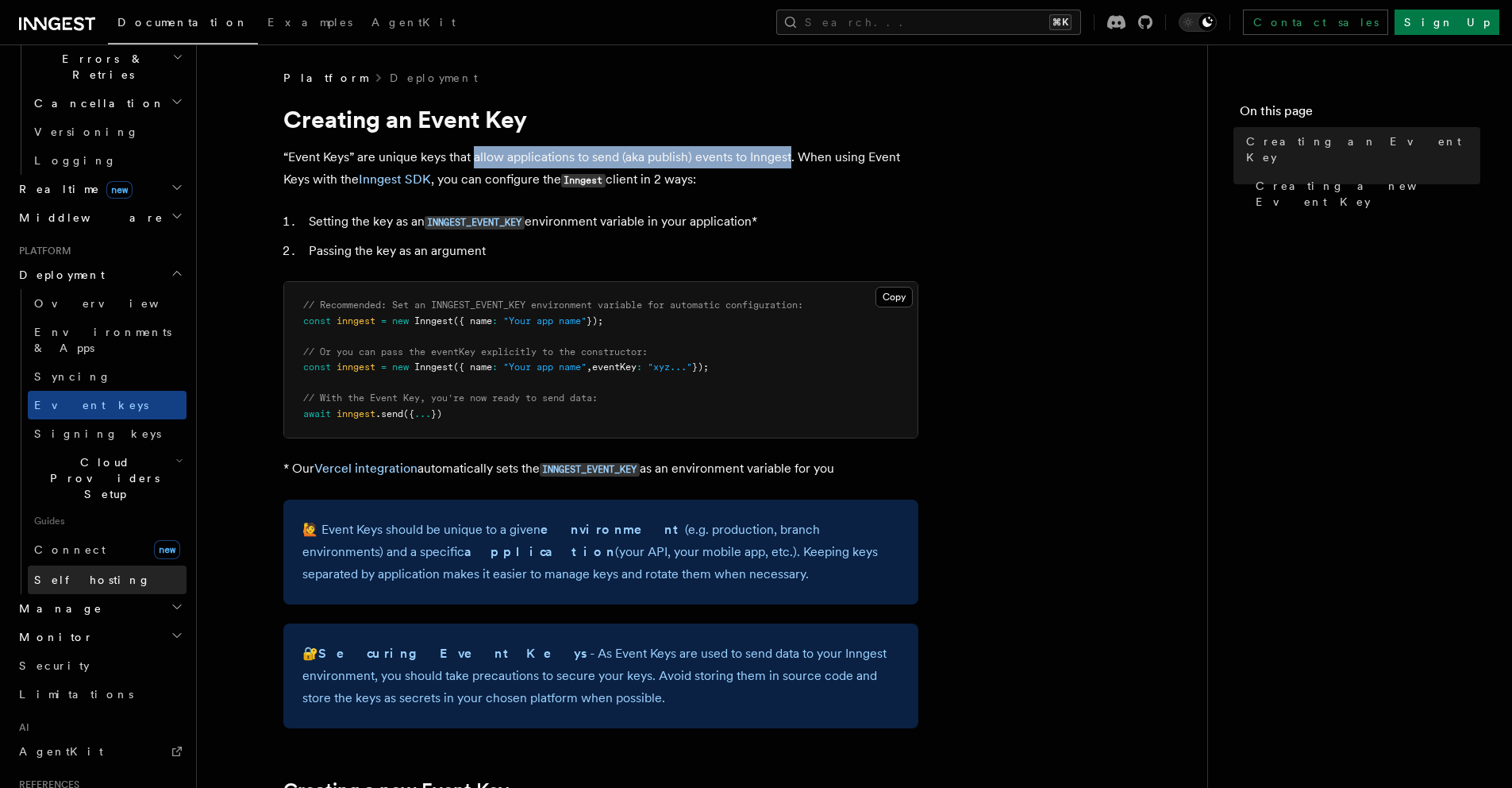
click at [77, 573] on span "Self hosting" at bounding box center [92, 579] width 117 height 13
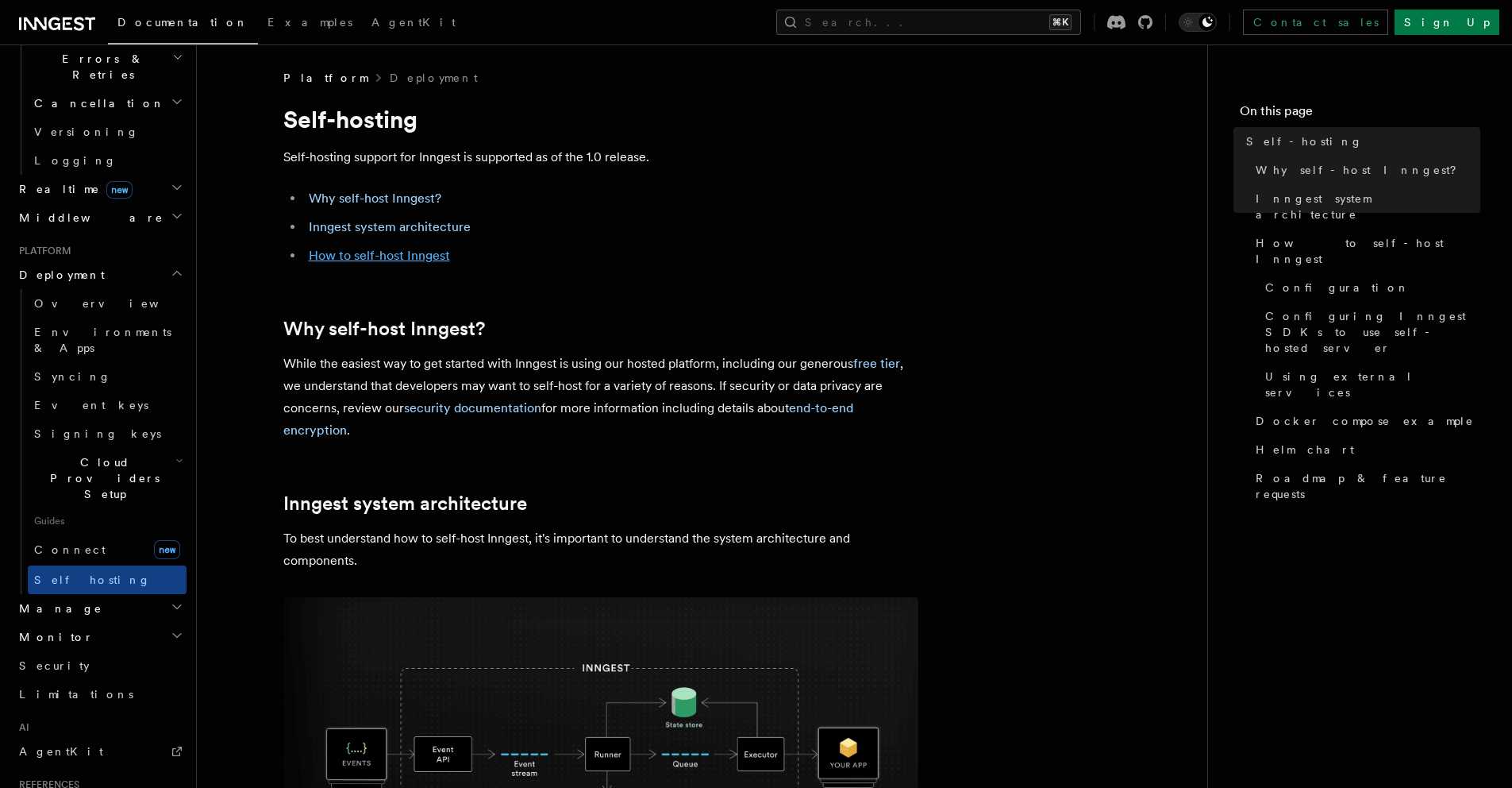
click at [389, 259] on link "How to self-host Inngest" at bounding box center [379, 255] width 141 height 15
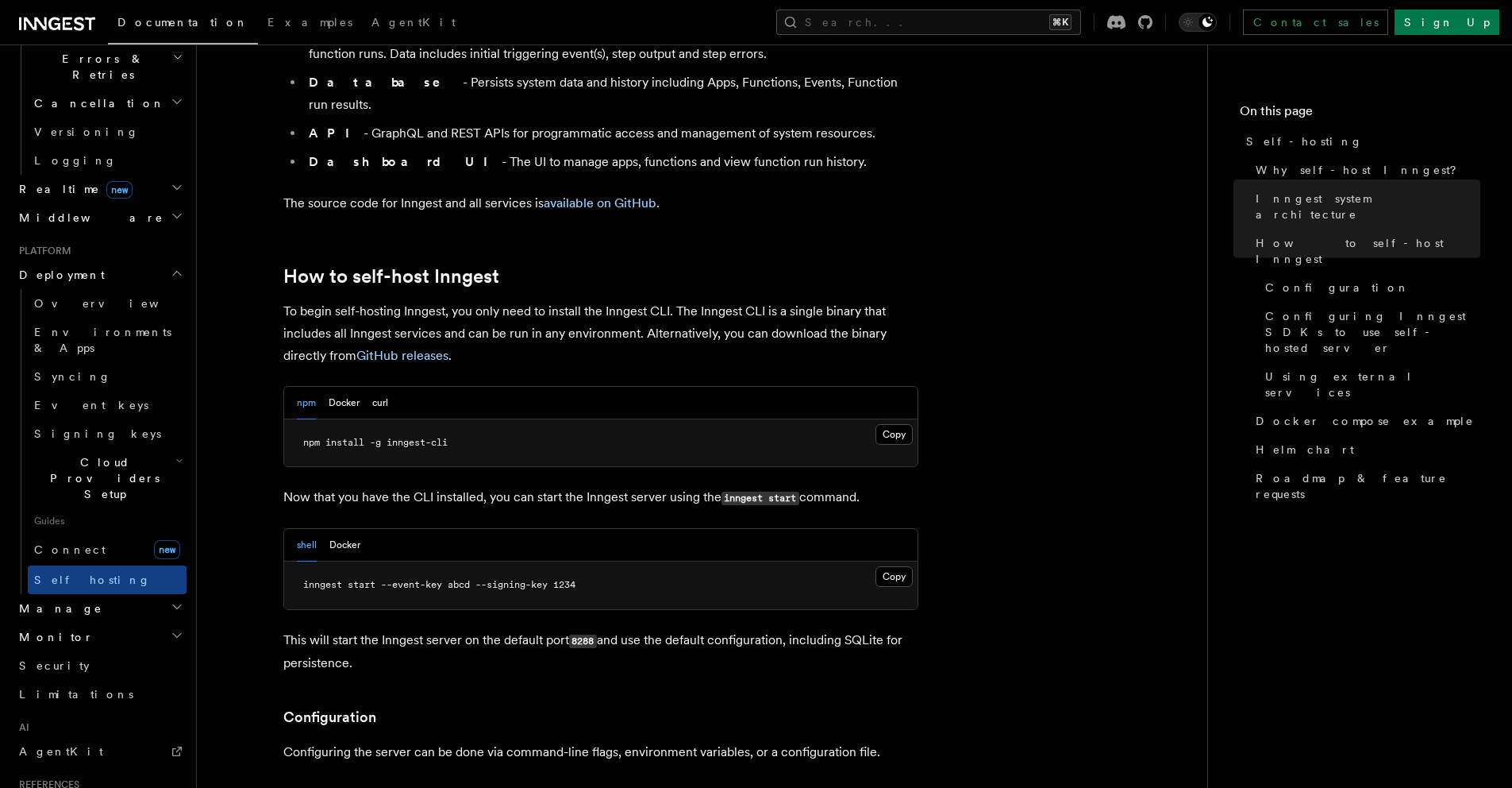
scroll to position [1544, 0]
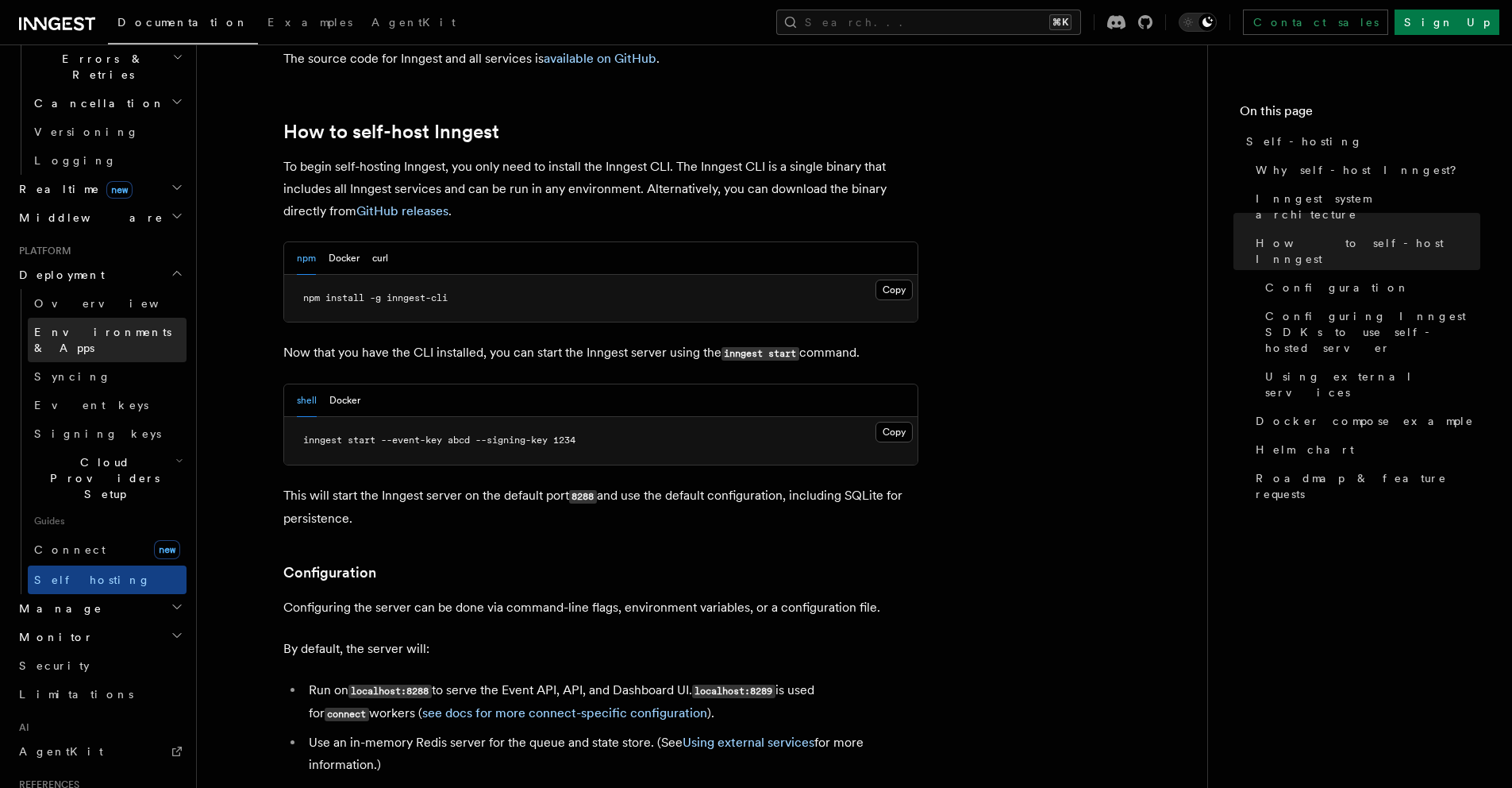
click at [127, 326] on span "Environments & Apps" at bounding box center [102, 340] width 137 height 29
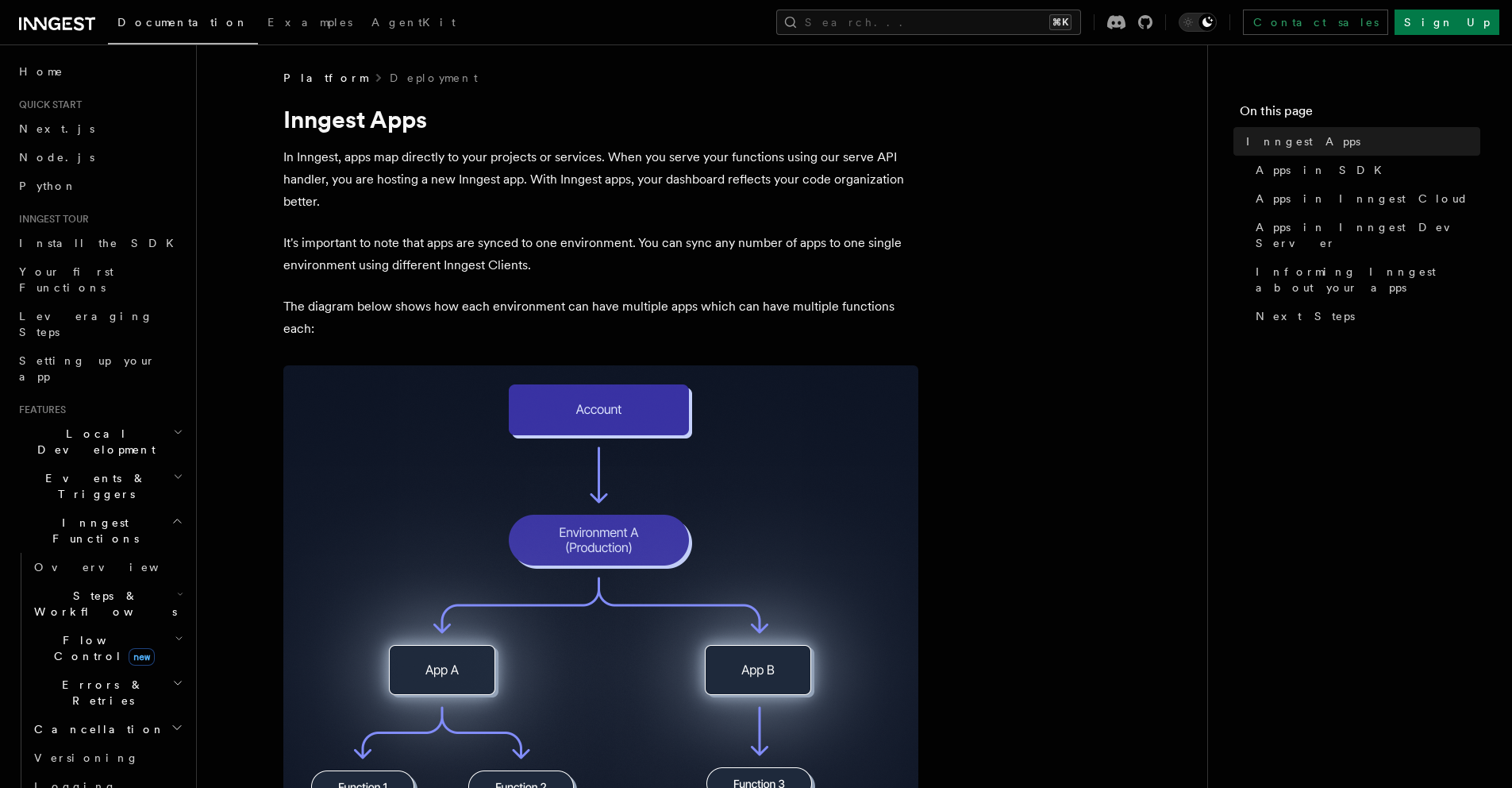
click at [1066, 2] on div "Documentation Examples AgentKit Search... ⌘K Contact sales Sign Up" at bounding box center [756, 22] width 1512 height 44
click at [1063, 22] on button "Search... ⌘K" at bounding box center [929, 22] width 305 height 26
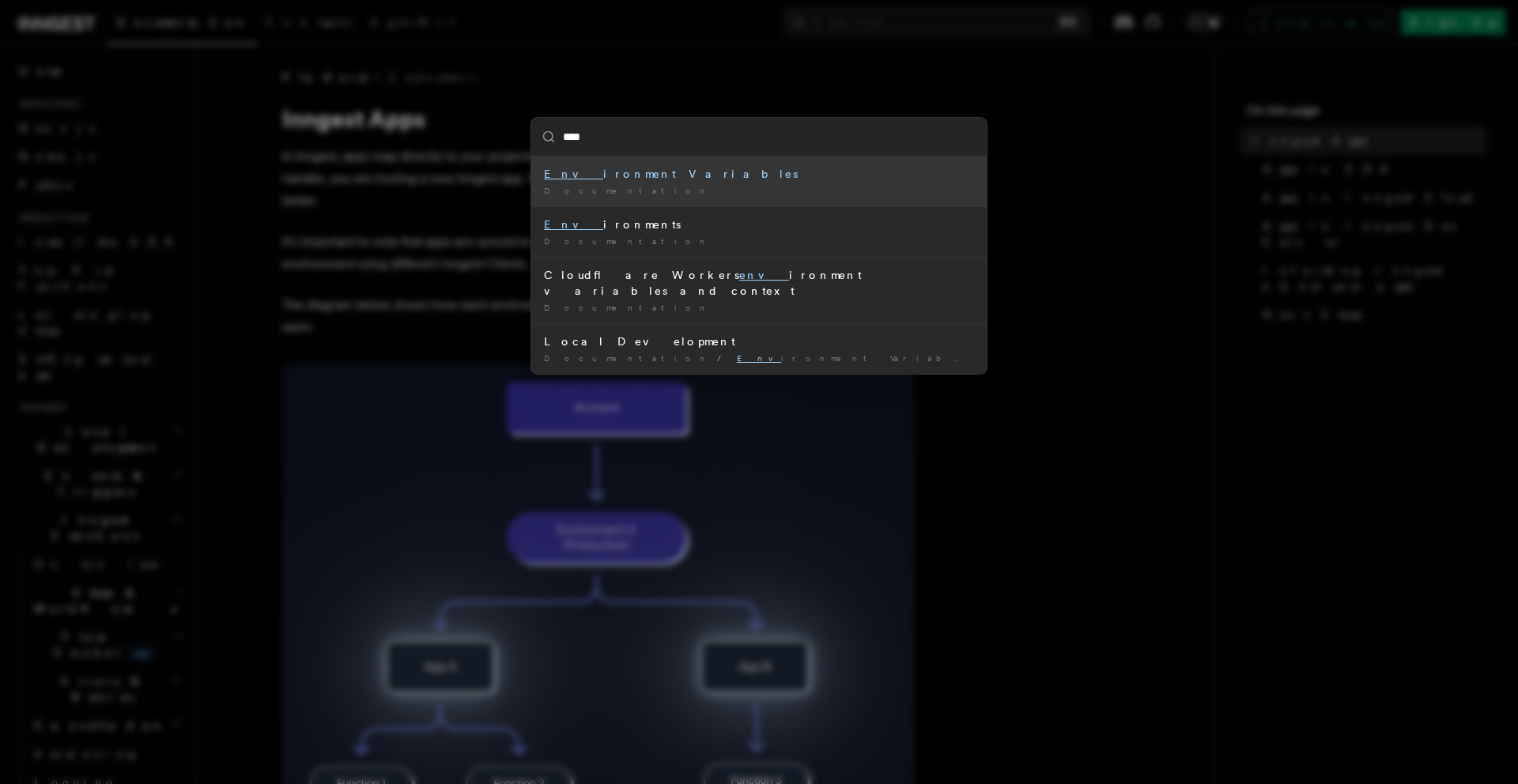
type input "*****"
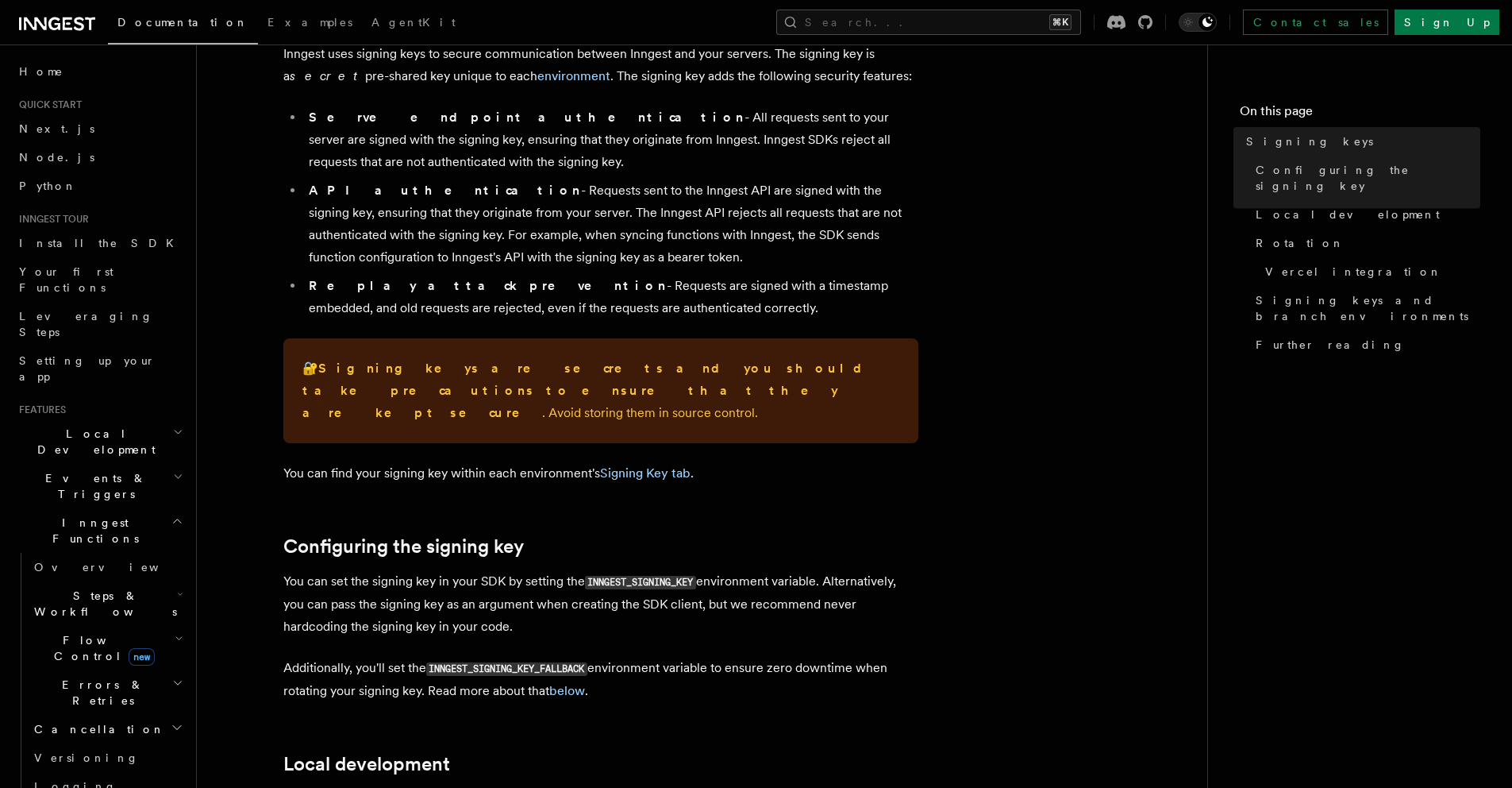
scroll to position [108, 0]
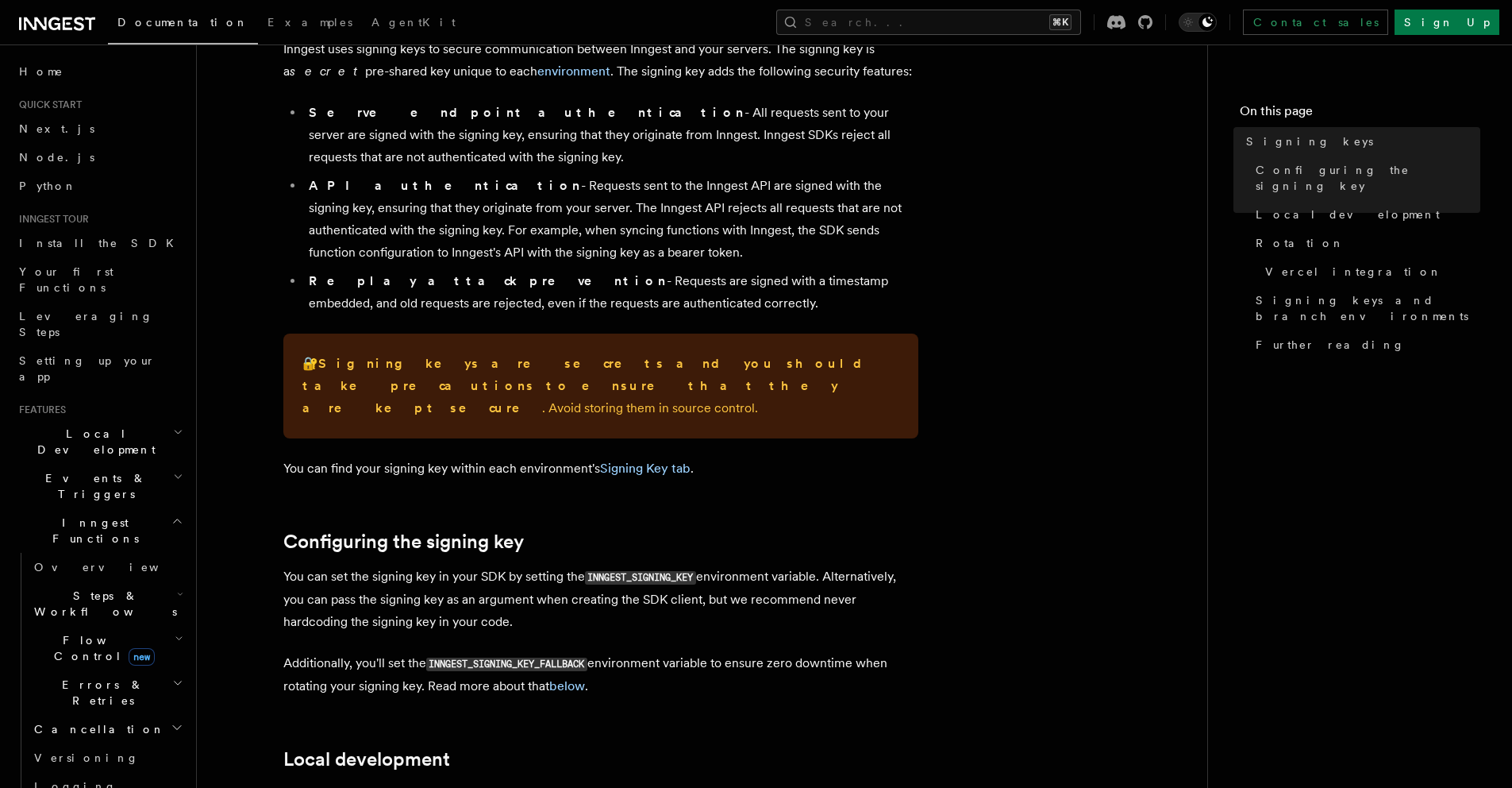
click at [638, 571] on code "INNGEST_SIGNING_KEY" at bounding box center [640, 577] width 111 height 14
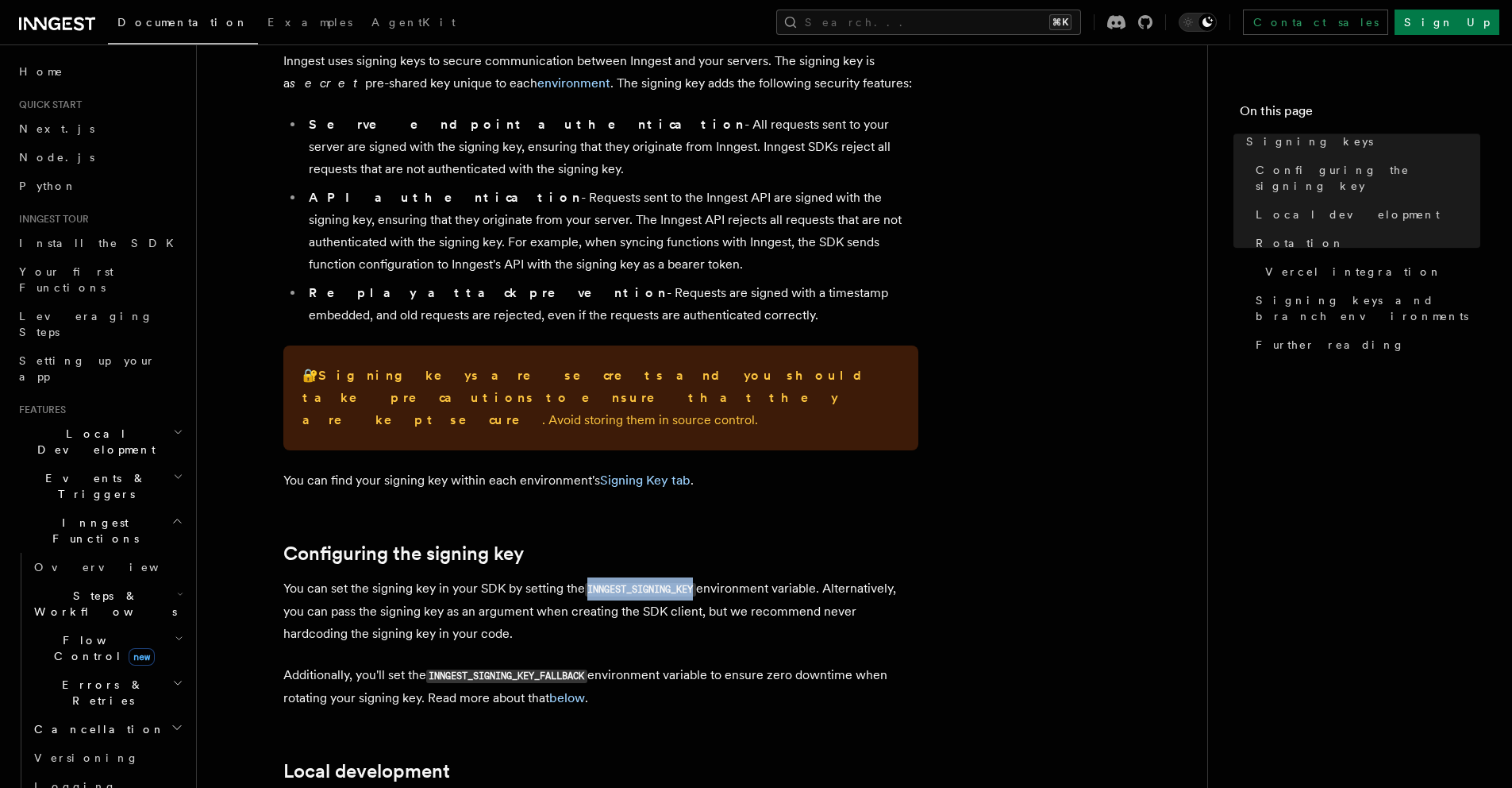
scroll to position [0, 0]
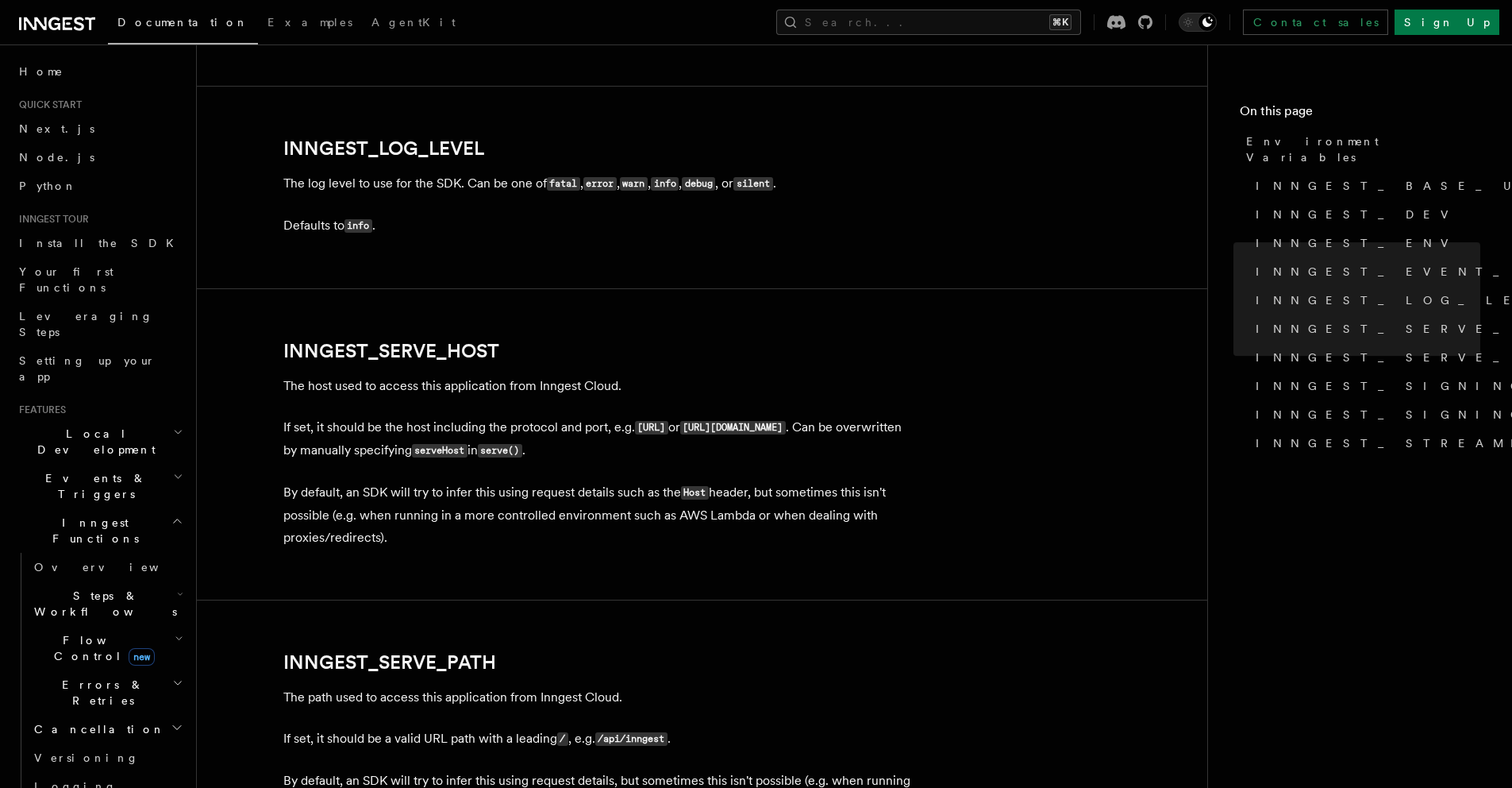
scroll to position [2979, 0]
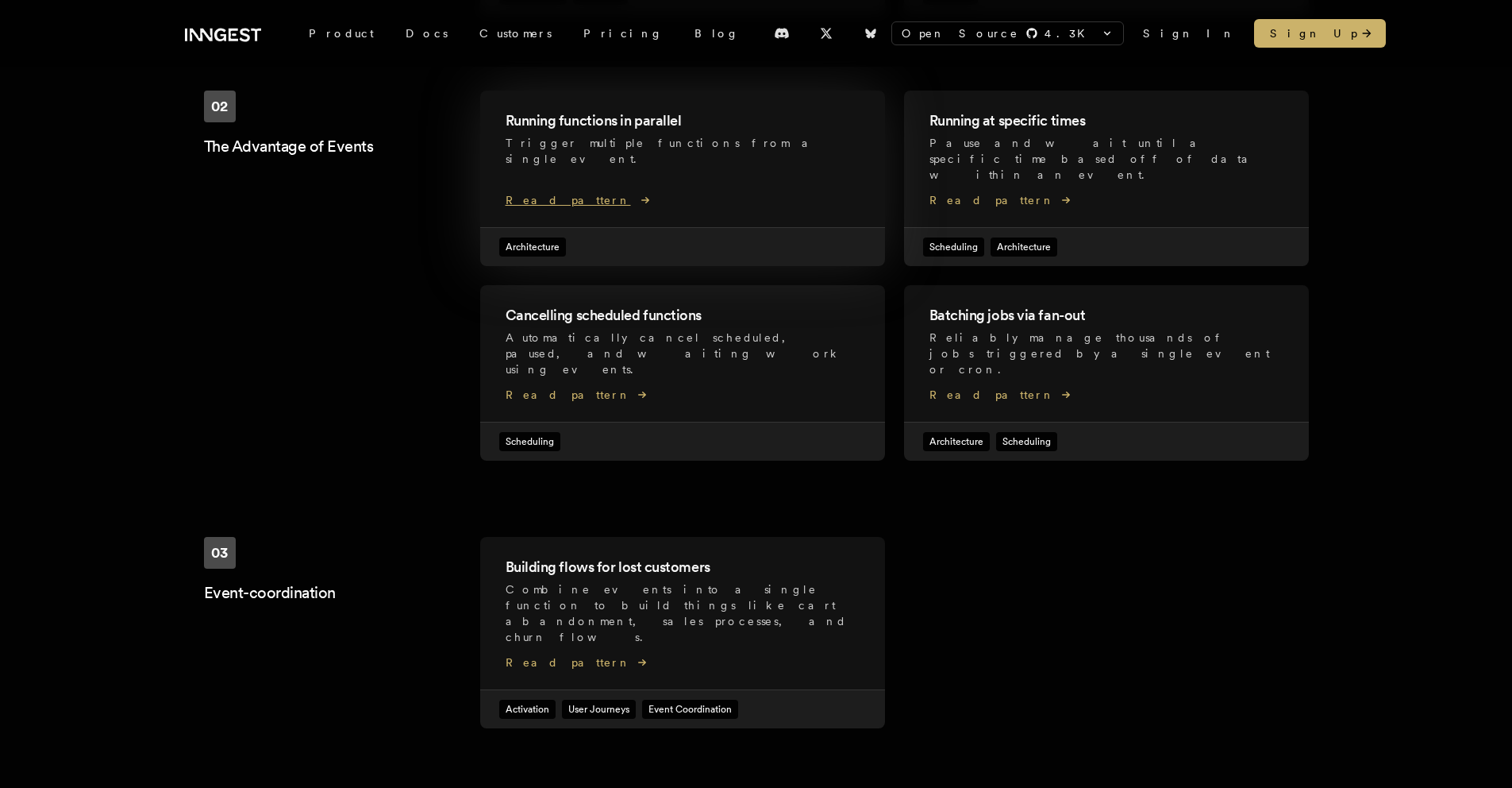
scroll to position [697, 0]
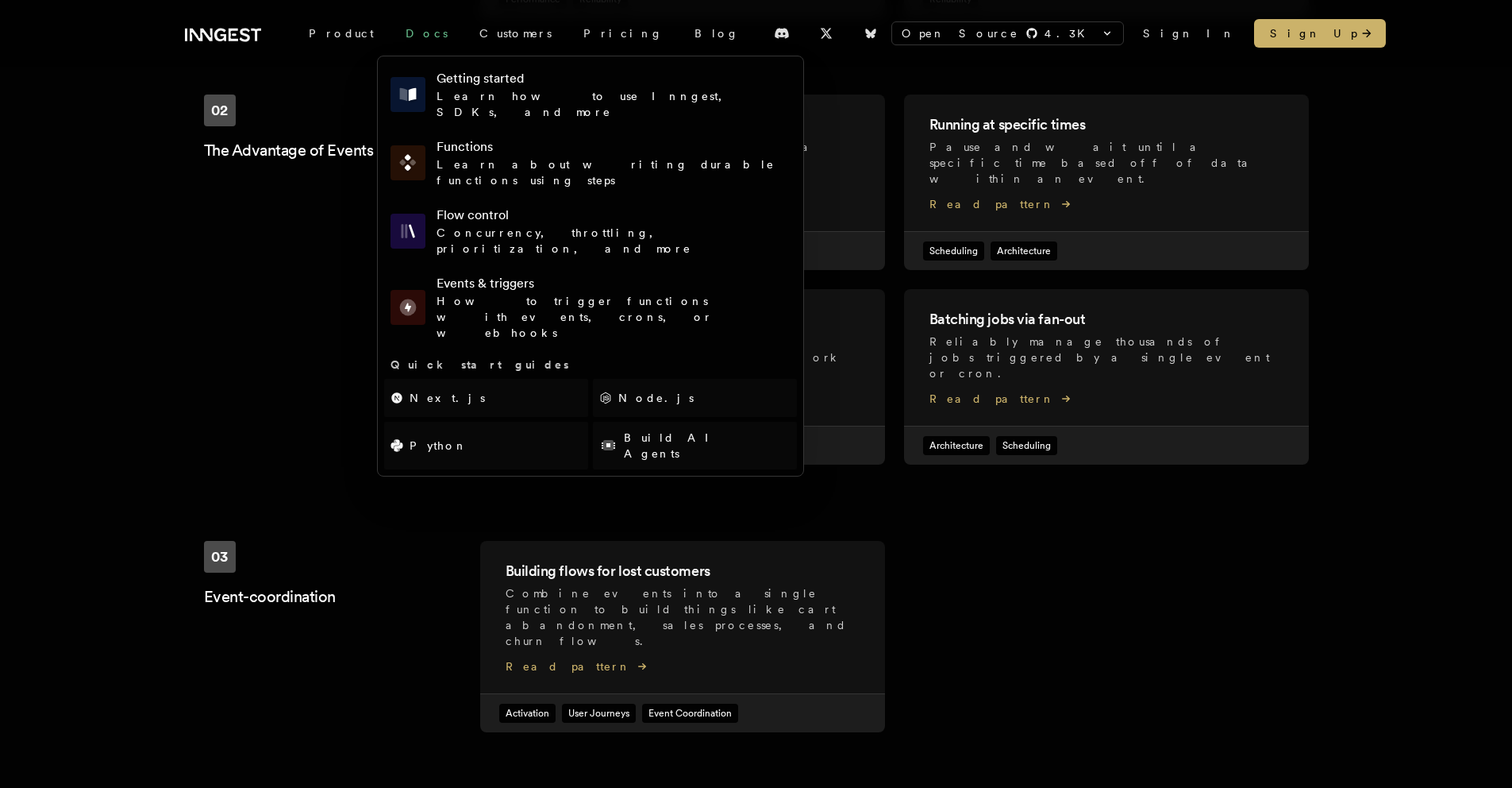
click at [391, 35] on link "Docs" at bounding box center [426, 33] width 74 height 29
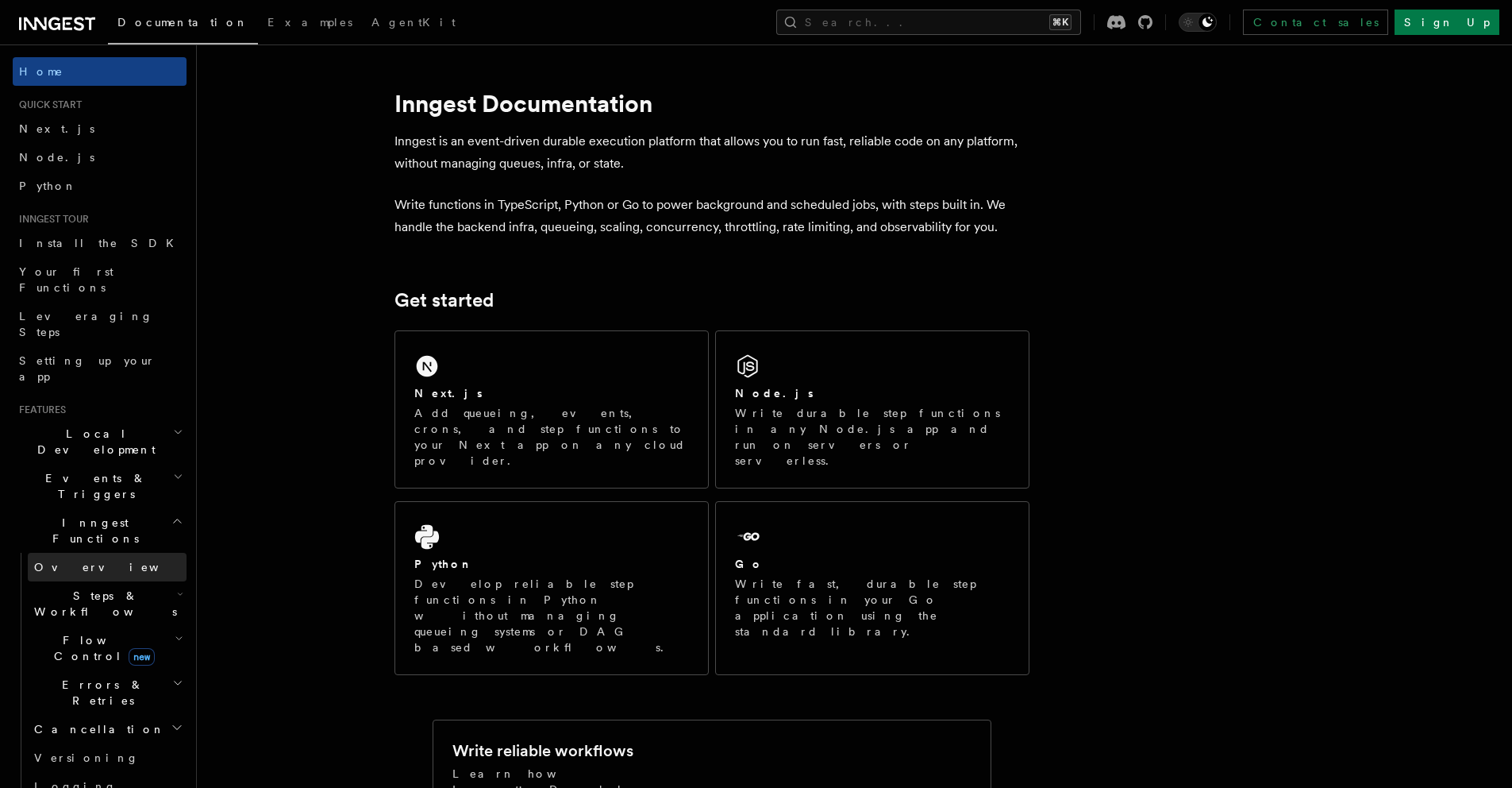
click at [127, 553] on link "Overview" at bounding box center [107, 567] width 159 height 29
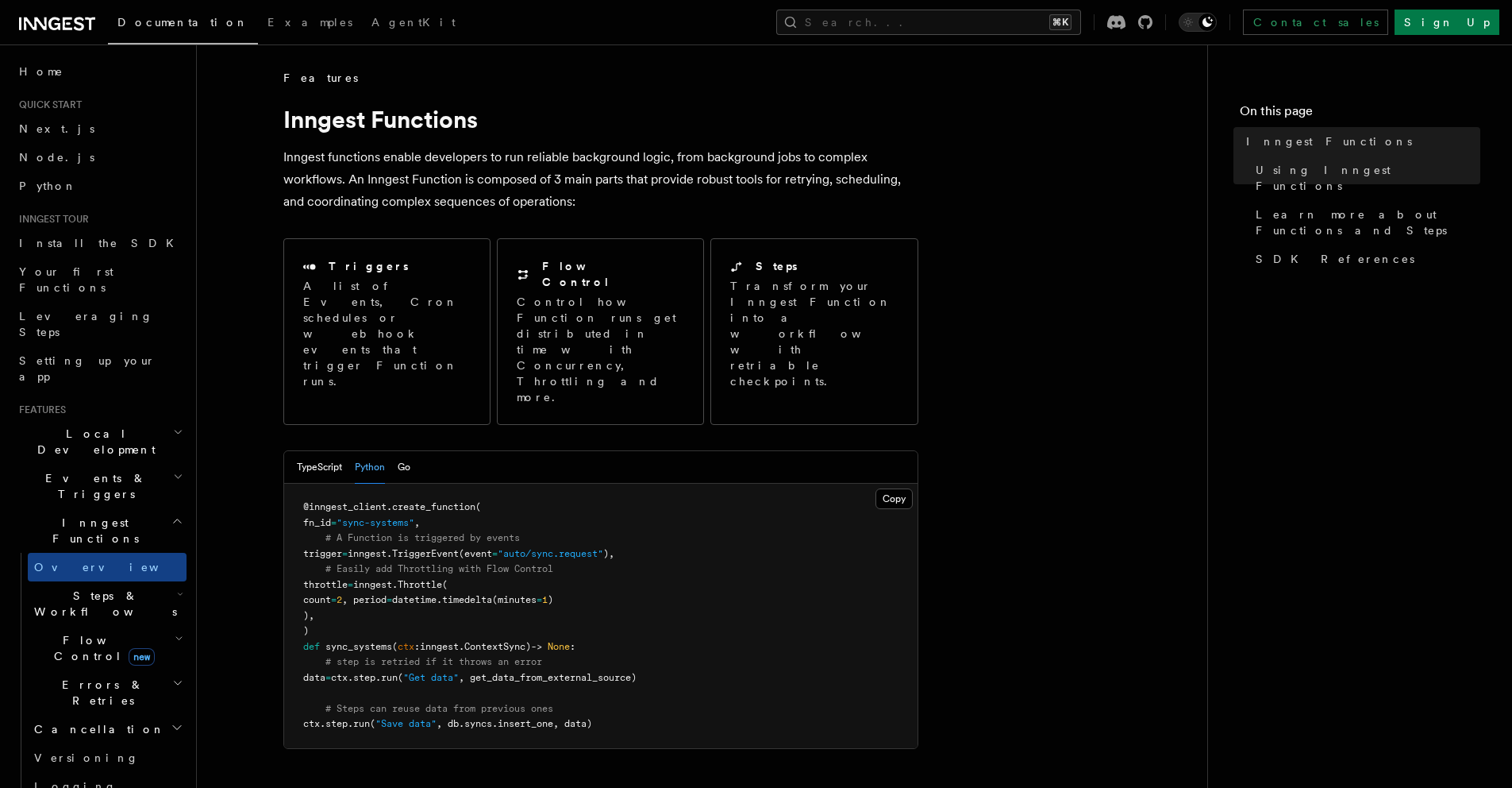
scroll to position [1046, 0]
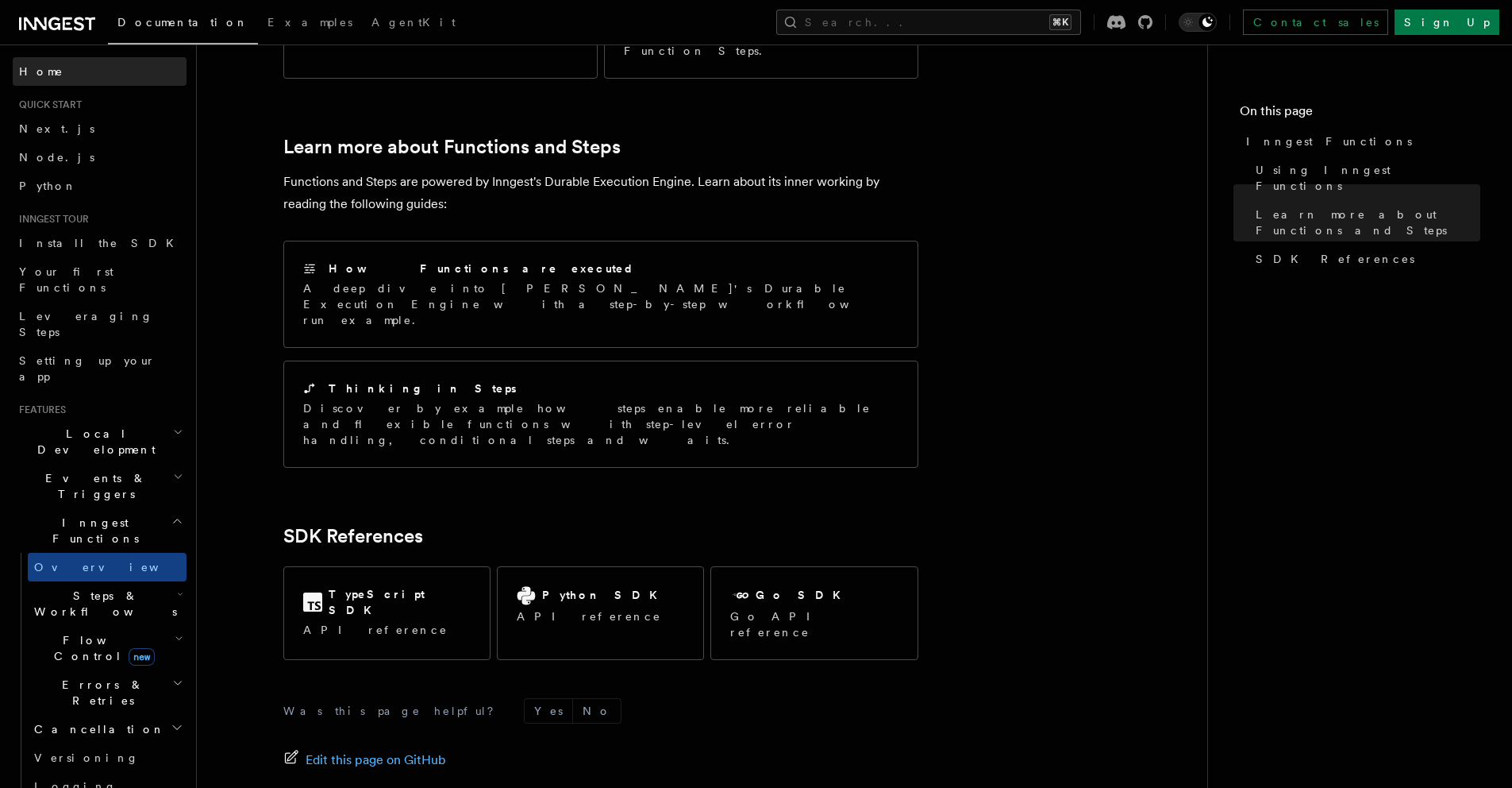
click at [72, 72] on link "Home" at bounding box center [100, 72] width 174 height 29
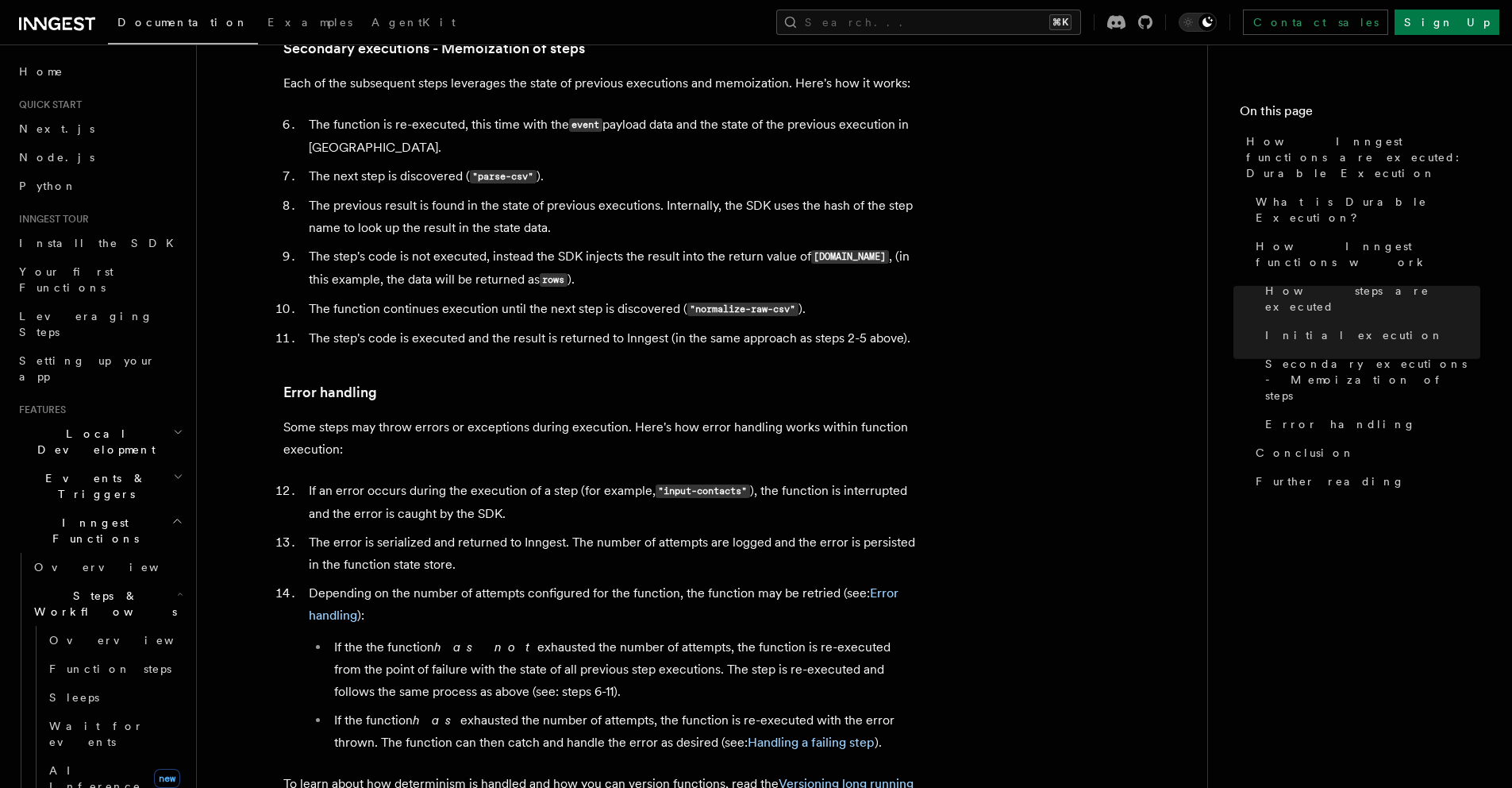
scroll to position [2973, 0]
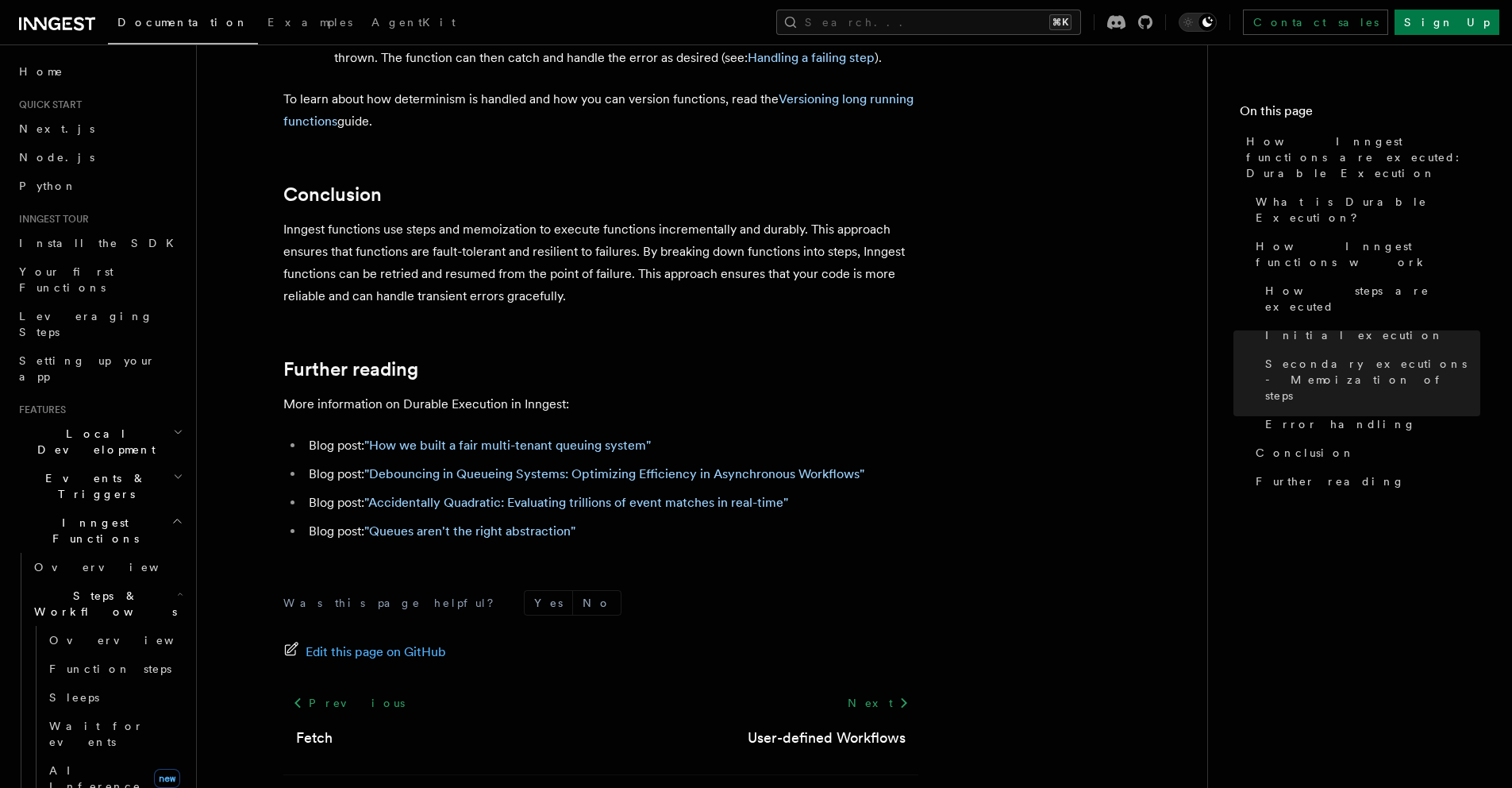
click at [173, 426] on icon "button" at bounding box center [178, 432] width 10 height 13
click at [173, 613] on icon "button" at bounding box center [178, 619] width 10 height 13
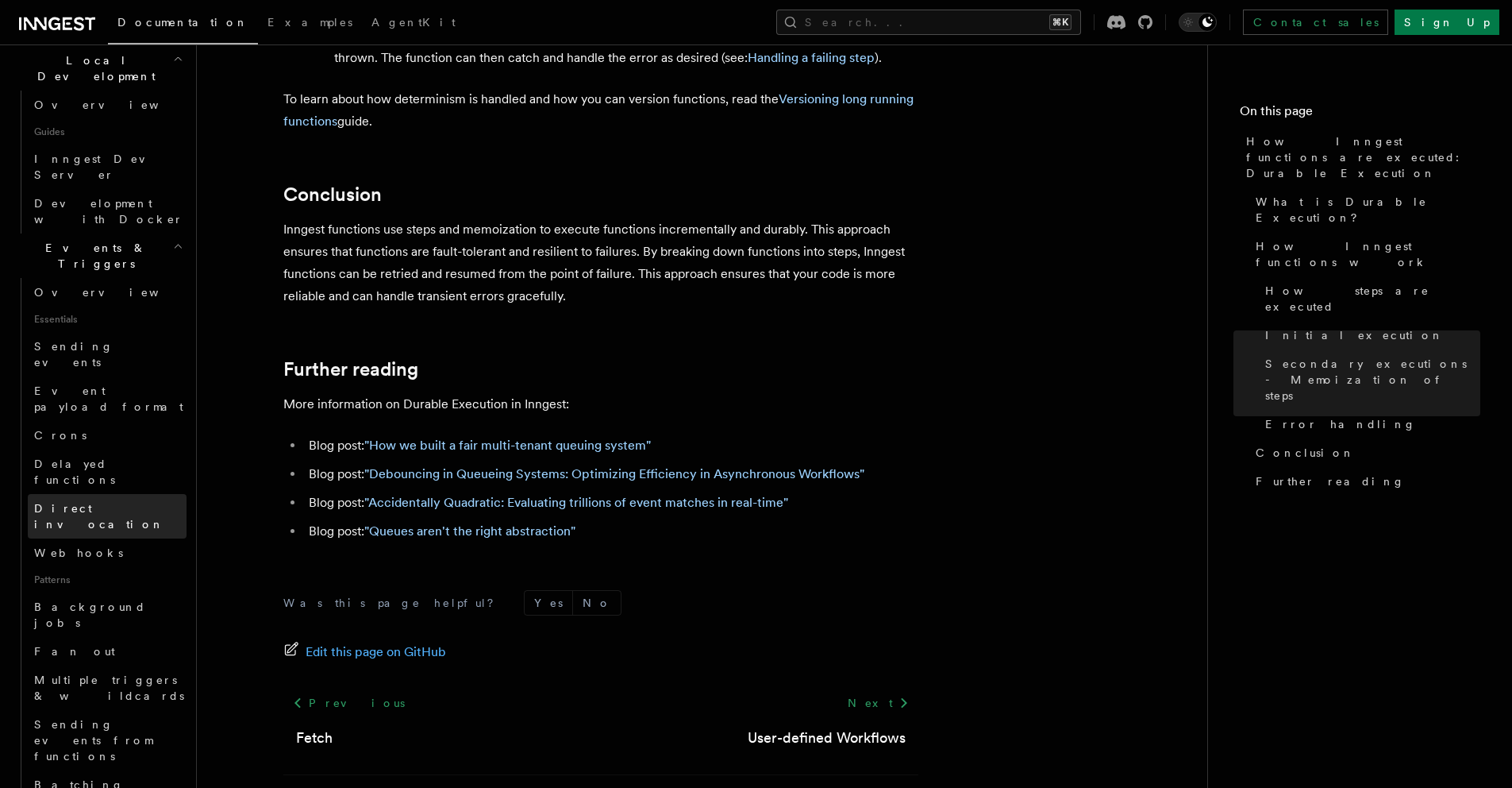
scroll to position [376, 0]
click at [89, 536] on link "Webhooks" at bounding box center [107, 550] width 159 height 29
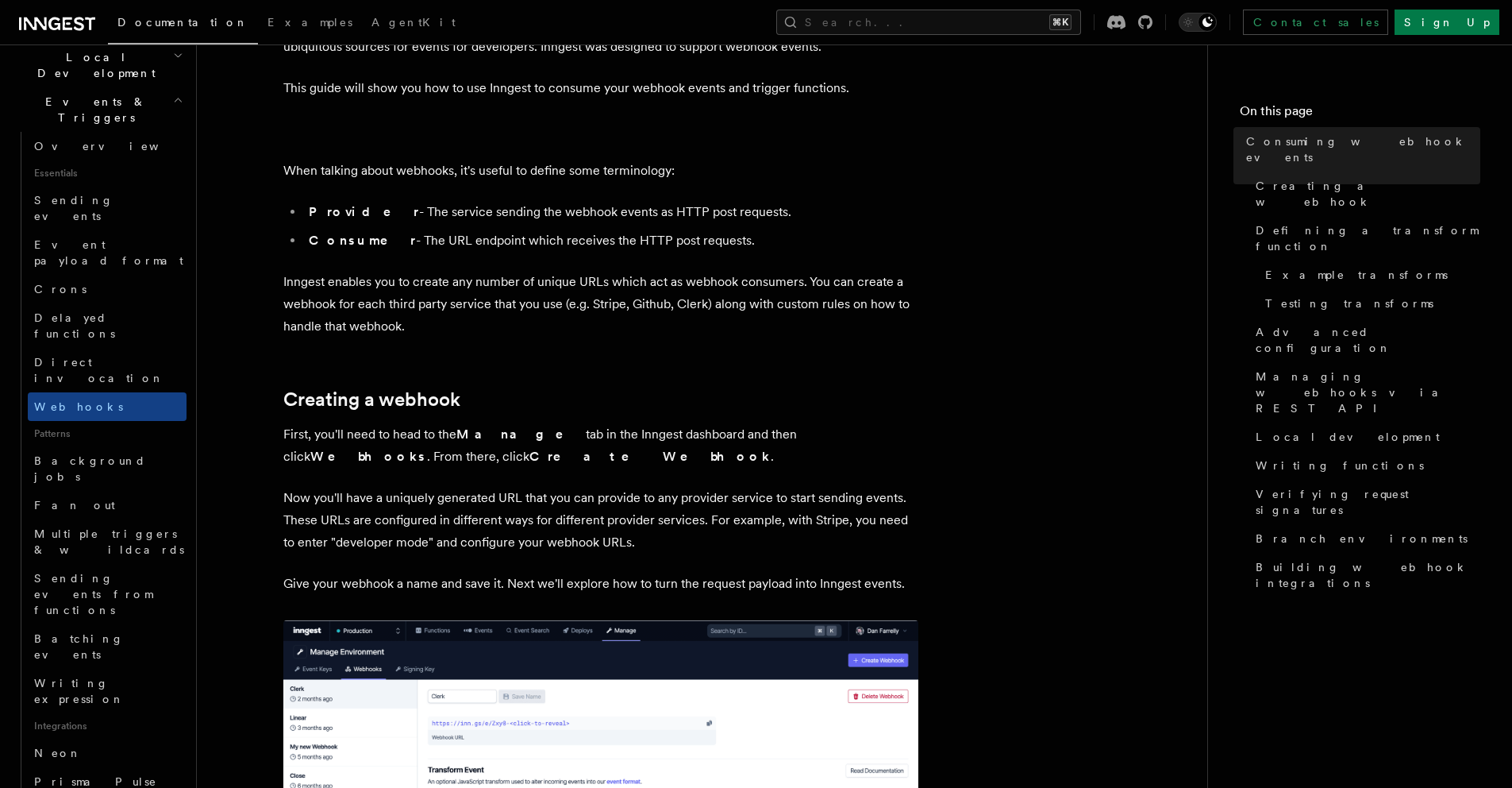
scroll to position [308, 0]
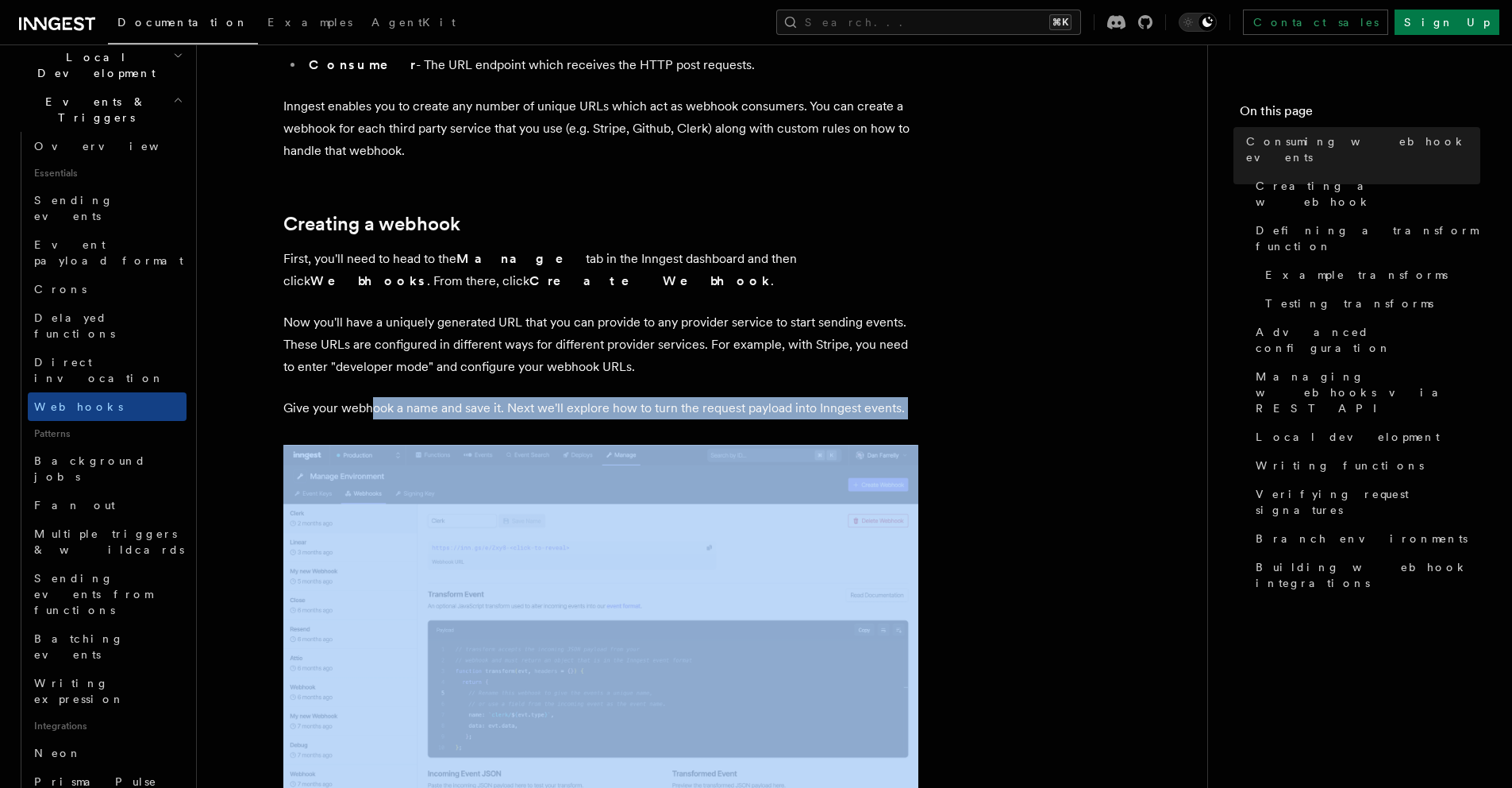
drag, startPoint x: 372, startPoint y: 410, endPoint x: 870, endPoint y: 477, distance: 502.5
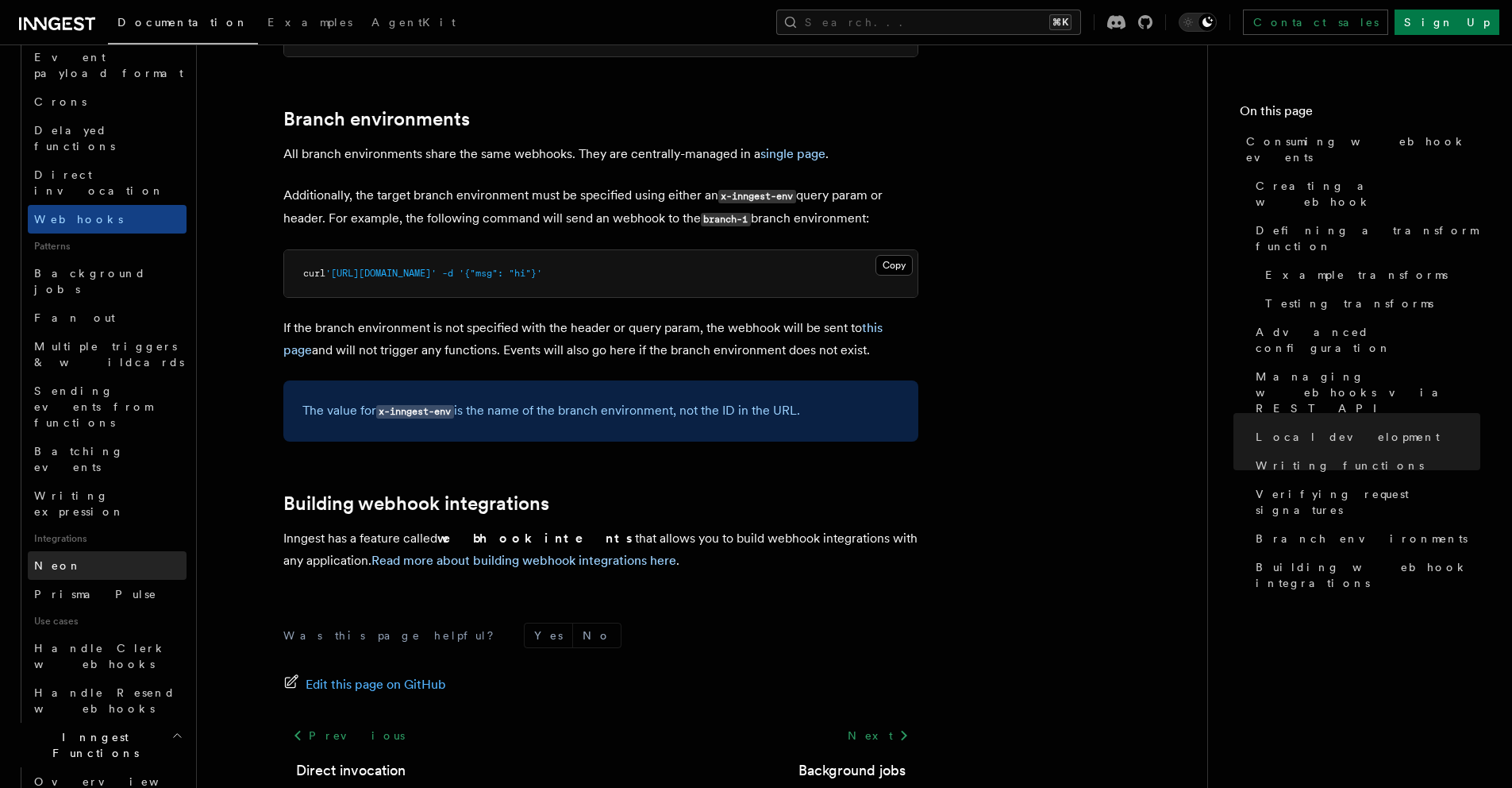
scroll to position [0, 0]
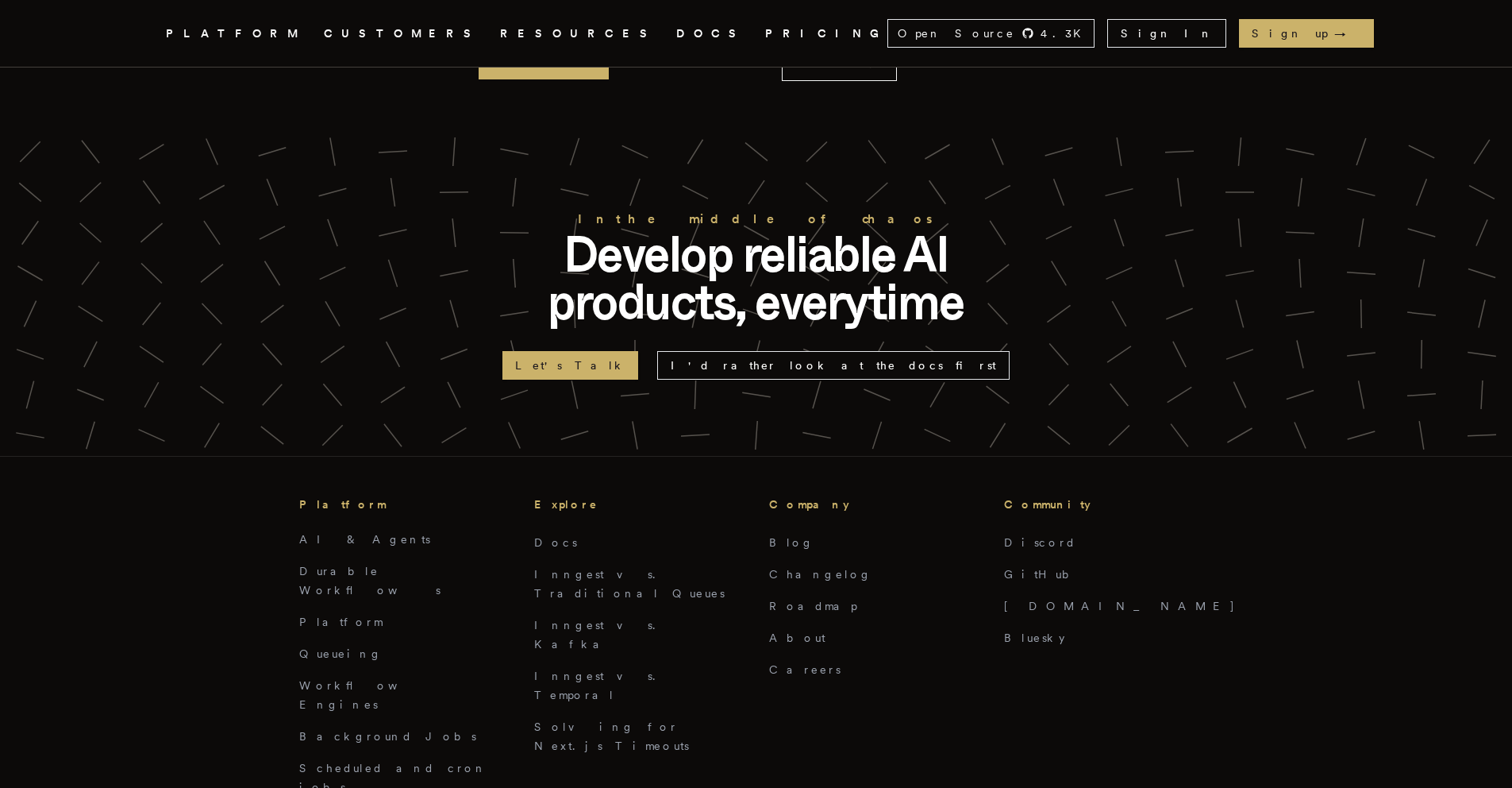
scroll to position [6226, 0]
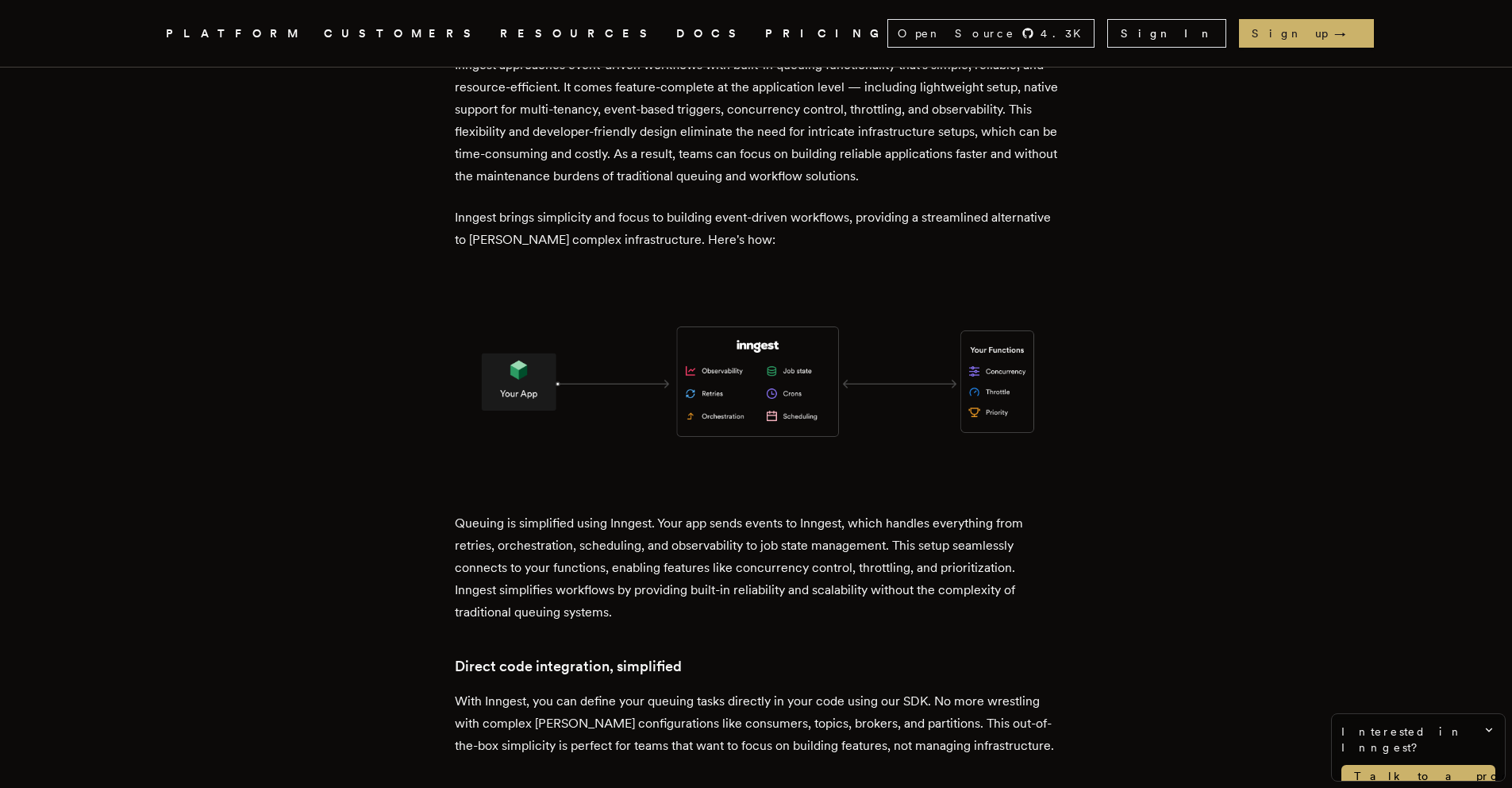
scroll to position [2355, 0]
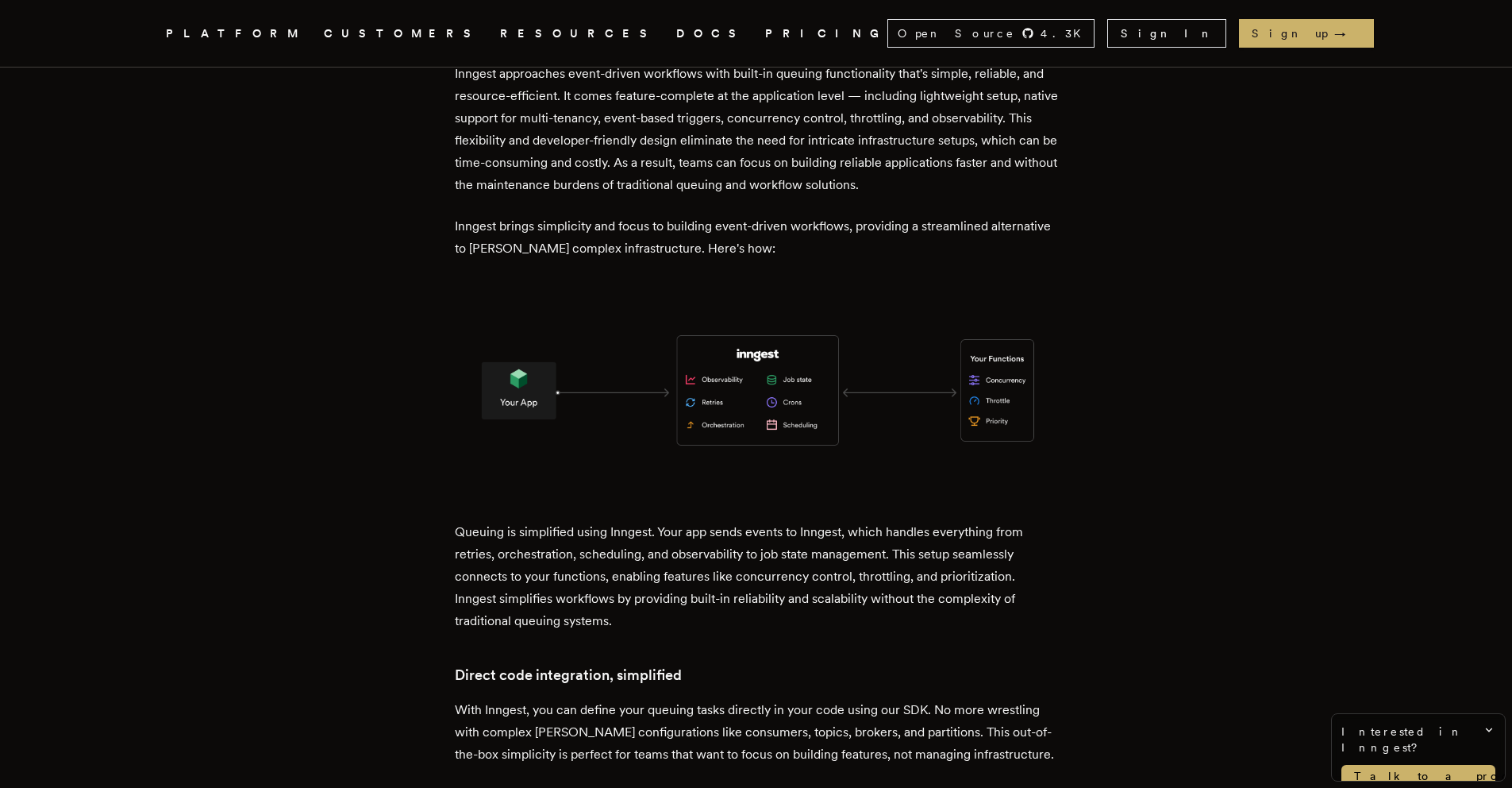
drag, startPoint x: 745, startPoint y: 339, endPoint x: 543, endPoint y: 11, distance: 385.2
click at [0, 0] on div "Inngest .cls-1 { fill: #FAFAF9; } PLATFORM CUSTOMERS RESOURCES DOCS PRICING Ope…" at bounding box center [756, 117] width 1512 height 4945
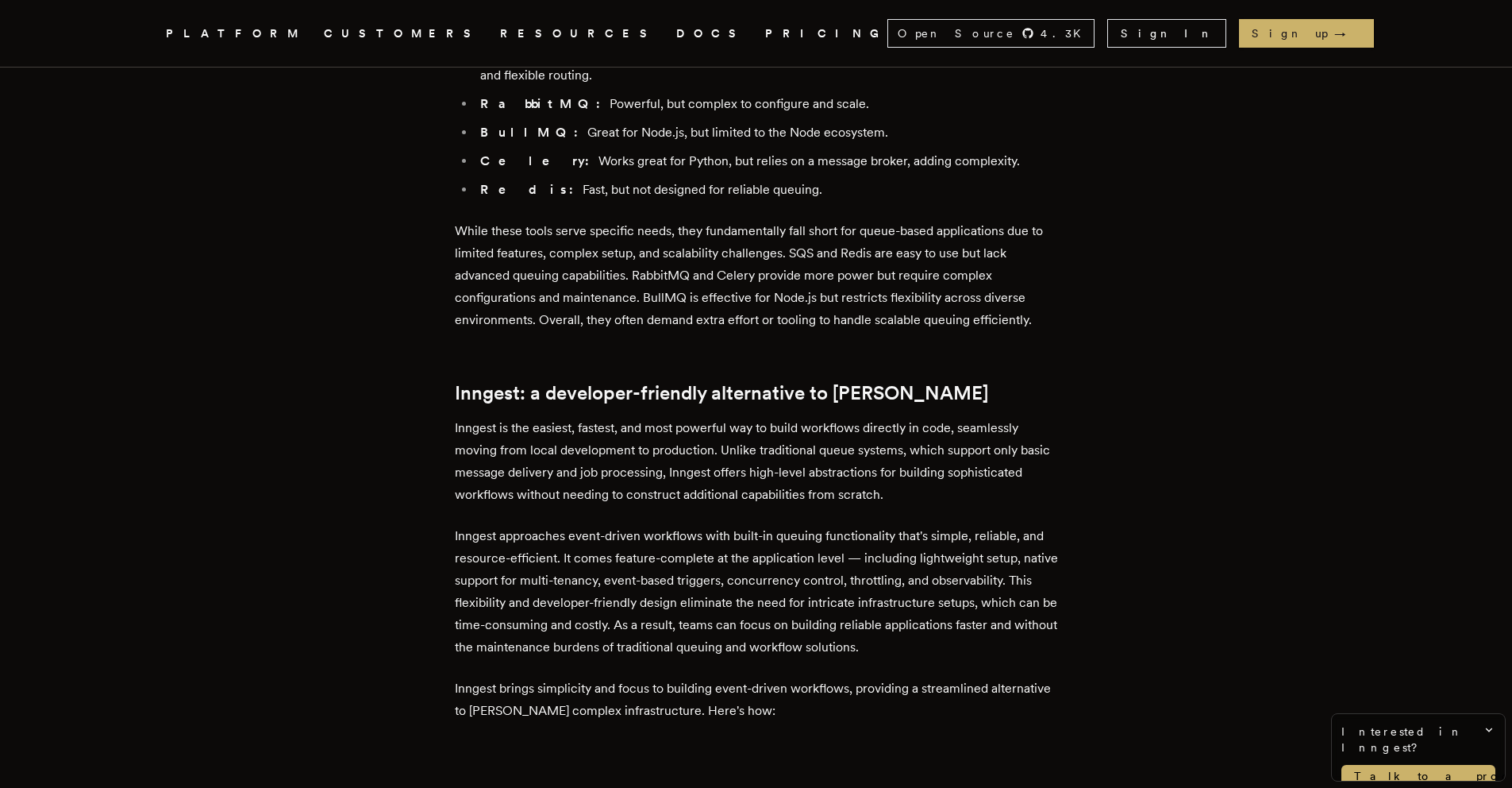
scroll to position [1909, 0]
